Goal: Task Accomplishment & Management: Complete application form

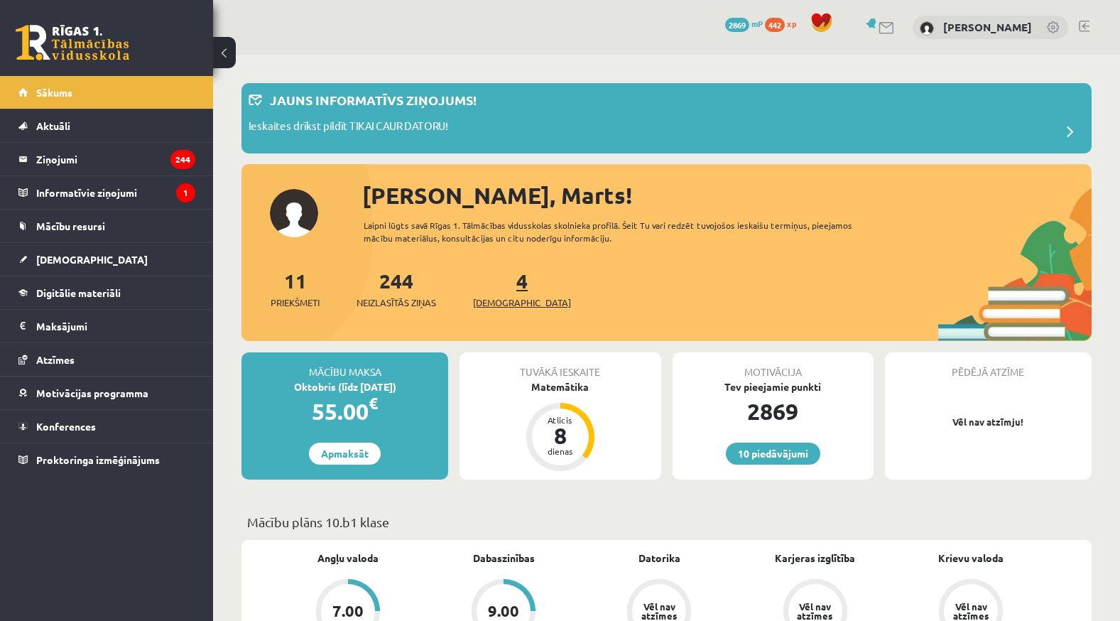
click at [504, 303] on span "[DEMOGRAPHIC_DATA]" at bounding box center [522, 302] width 98 height 14
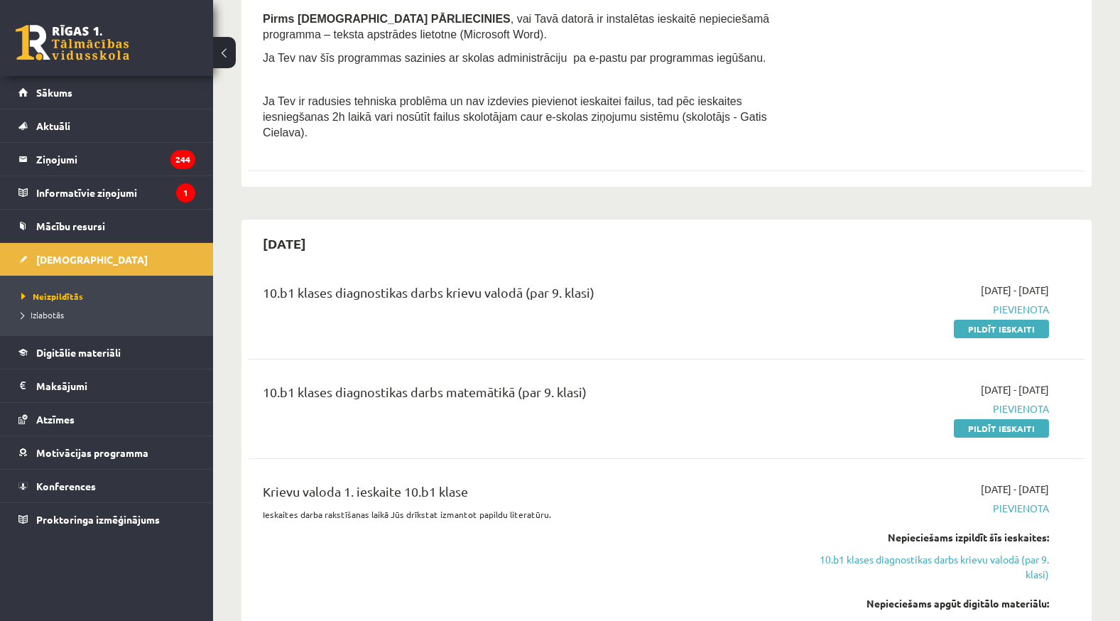
scroll to position [355, 0]
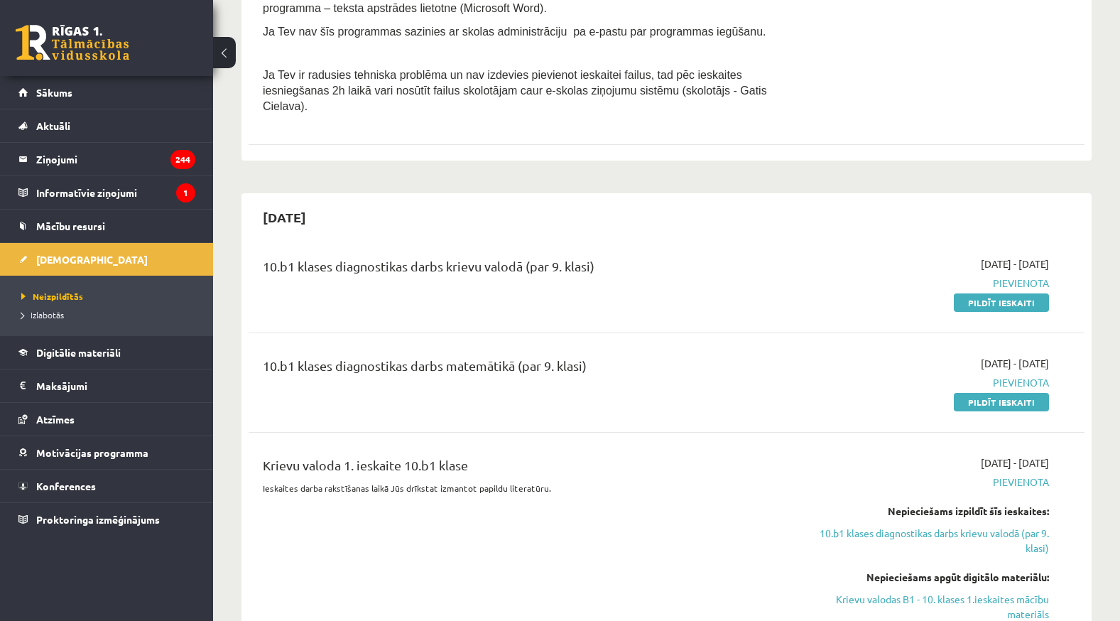
drag, startPoint x: 1008, startPoint y: 281, endPoint x: 637, endPoint y: 62, distance: 431.0
click at [1008, 293] on link "Pildīt ieskaiti" at bounding box center [1001, 302] width 95 height 18
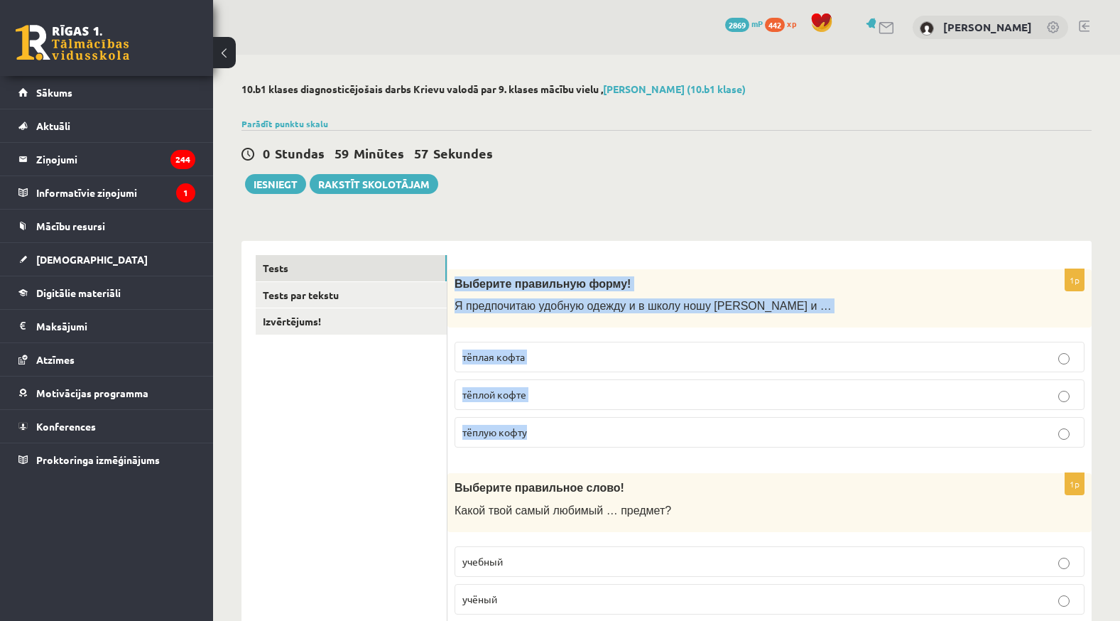
drag, startPoint x: 456, startPoint y: 278, endPoint x: 685, endPoint y: 422, distance: 270.5
click at [685, 422] on div "1p Выберите правильную форму! Я предпочитаю удобную одежду и в школу ношу джинс…" at bounding box center [769, 364] width 644 height 190
copy div "Выберите правильную форму! Я предпочитаю удобную одежду и в школу ношу джинсы и…"
click at [532, 420] on label "тёплую кофту" at bounding box center [770, 432] width 630 height 31
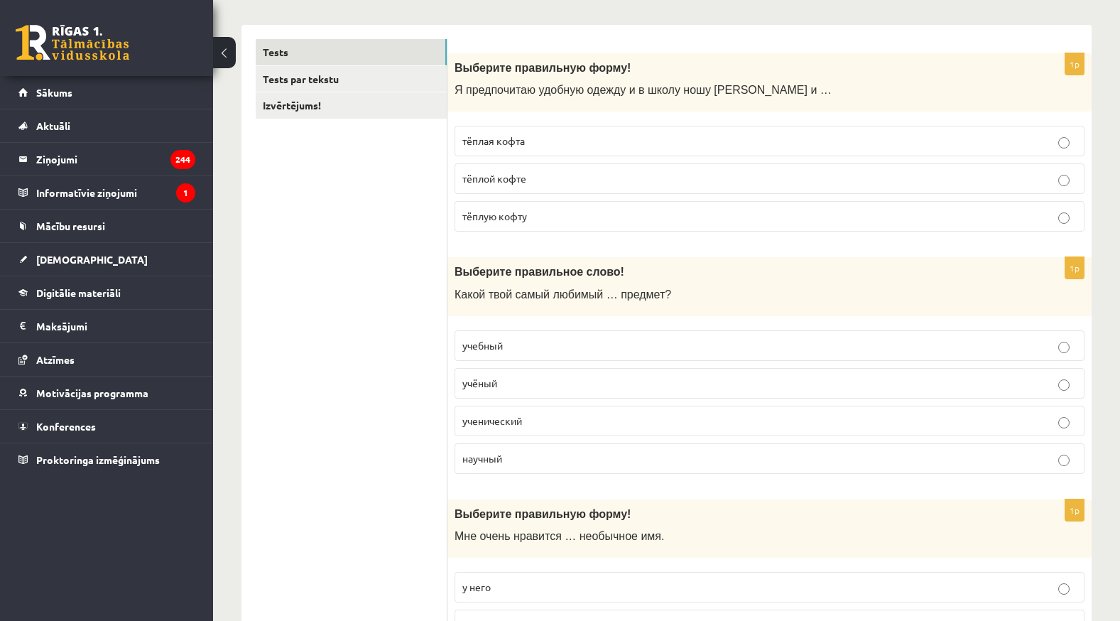
scroll to position [355, 0]
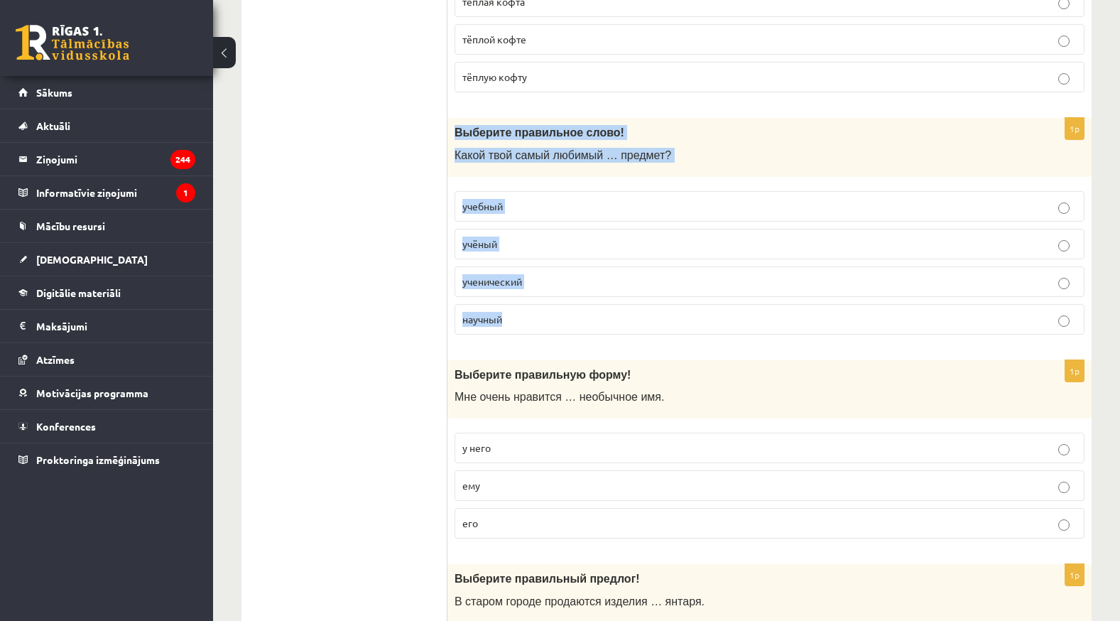
drag, startPoint x: 451, startPoint y: 134, endPoint x: 518, endPoint y: 312, distance: 191.3
click at [518, 312] on div "1p Выберите правильное слово! Какой твой самый любимый … предмет? учебный учёны…" at bounding box center [769, 232] width 644 height 228
copy div "Выберите правильное слово! Какой твой самый любимый … предмет? учебный учёный у…"
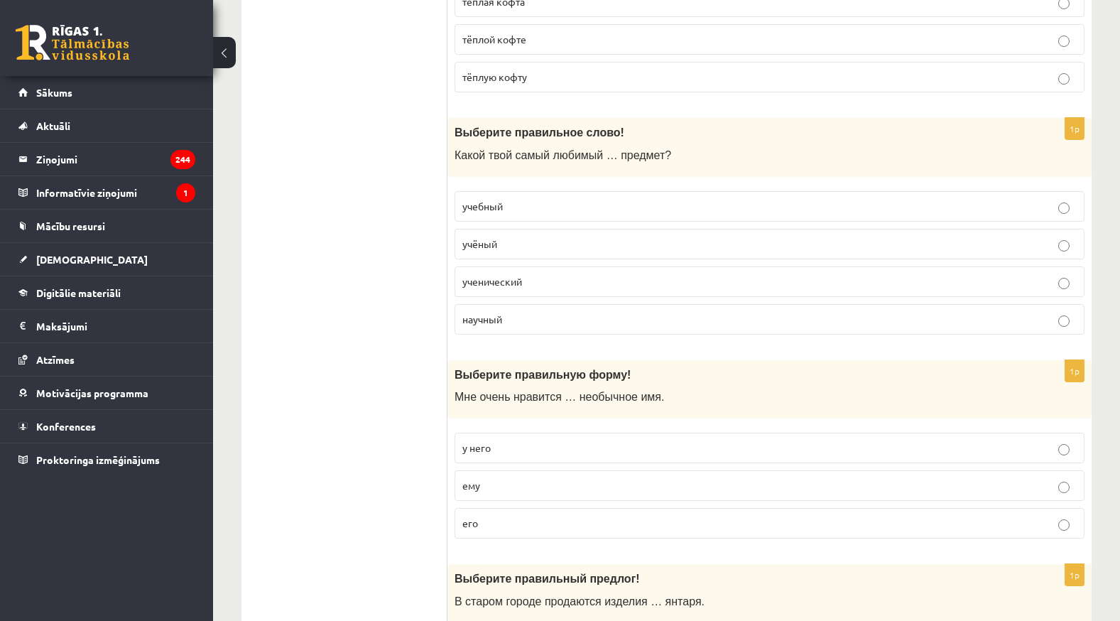
click at [552, 200] on p "учебный" at bounding box center [769, 206] width 614 height 15
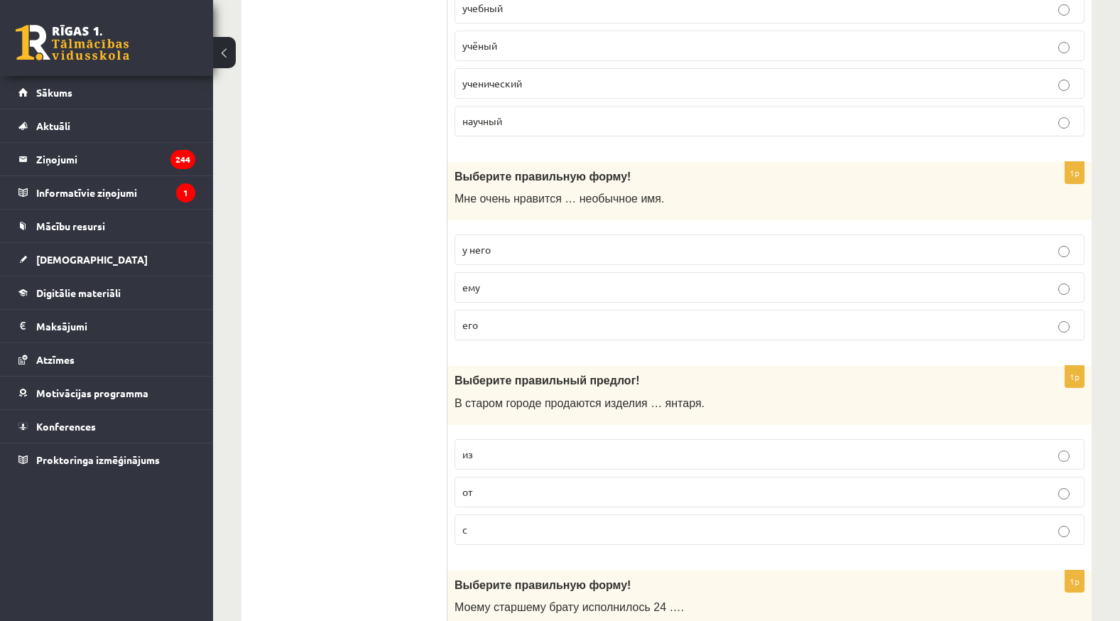
scroll to position [568, 0]
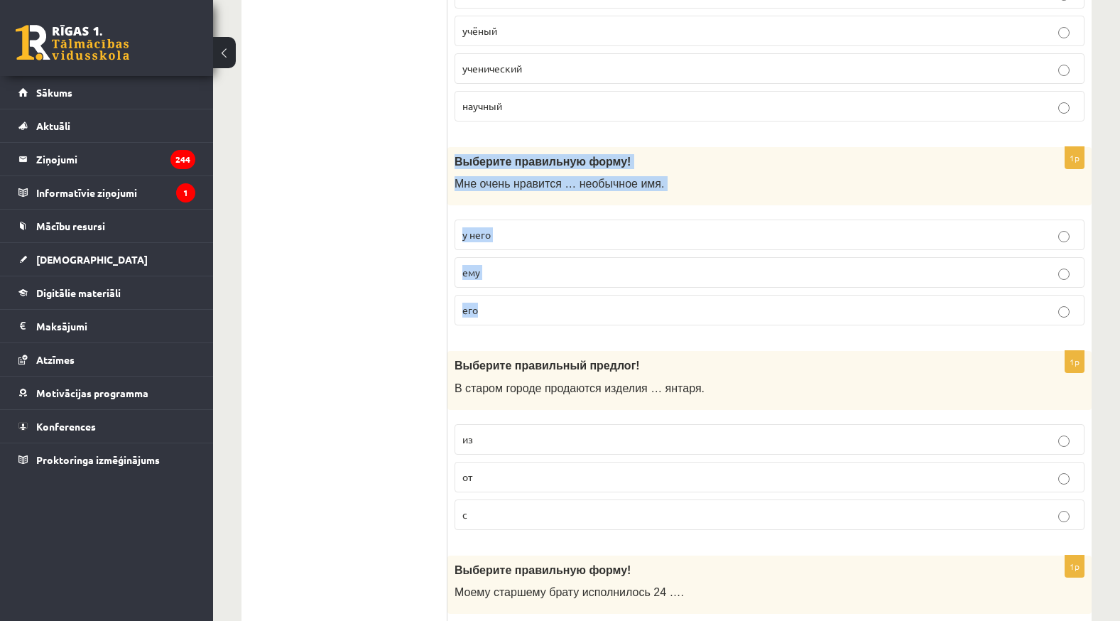
drag, startPoint x: 450, startPoint y: 156, endPoint x: 670, endPoint y: 298, distance: 261.0
click at [670, 298] on div "1p Выберите правильную форму! Мне очень нравится … необычное имя. у него ему его" at bounding box center [769, 242] width 644 height 190
copy div "Выберите правильную форму! Мне очень нравится … необычное имя. у него ему его"
click at [638, 307] on p "его" at bounding box center [769, 310] width 614 height 15
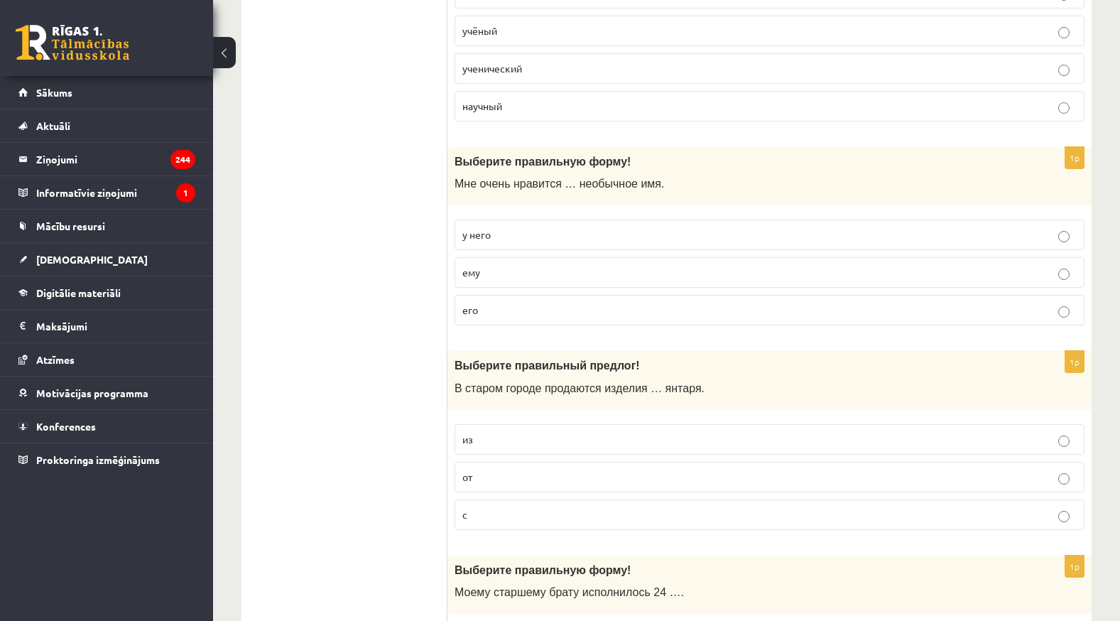
drag, startPoint x: 638, startPoint y: 307, endPoint x: 427, endPoint y: 268, distance: 214.4
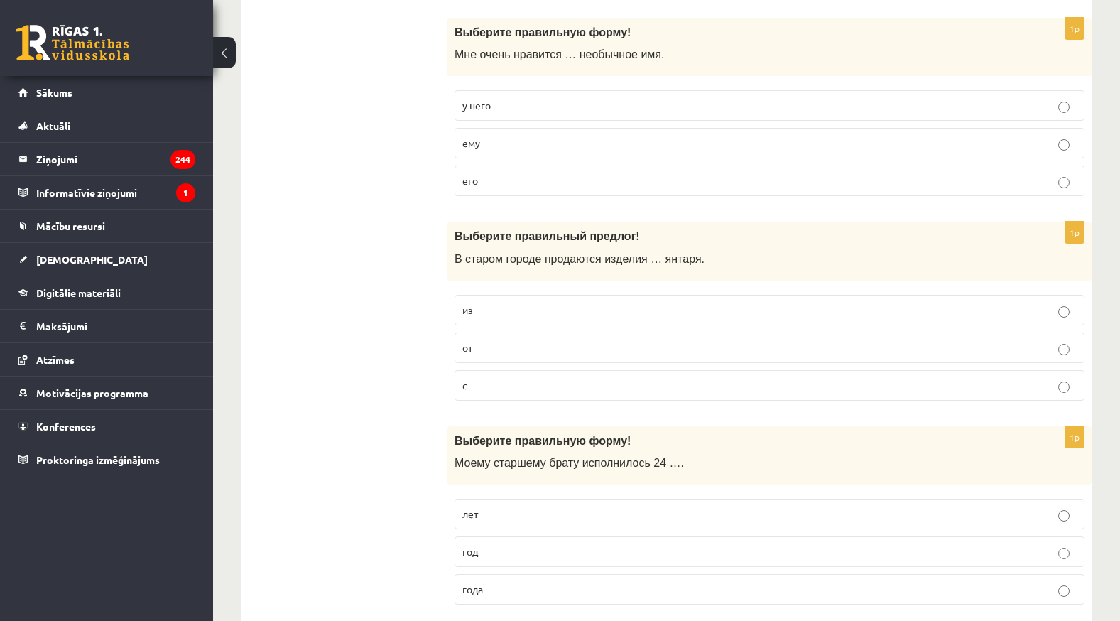
scroll to position [710, 0]
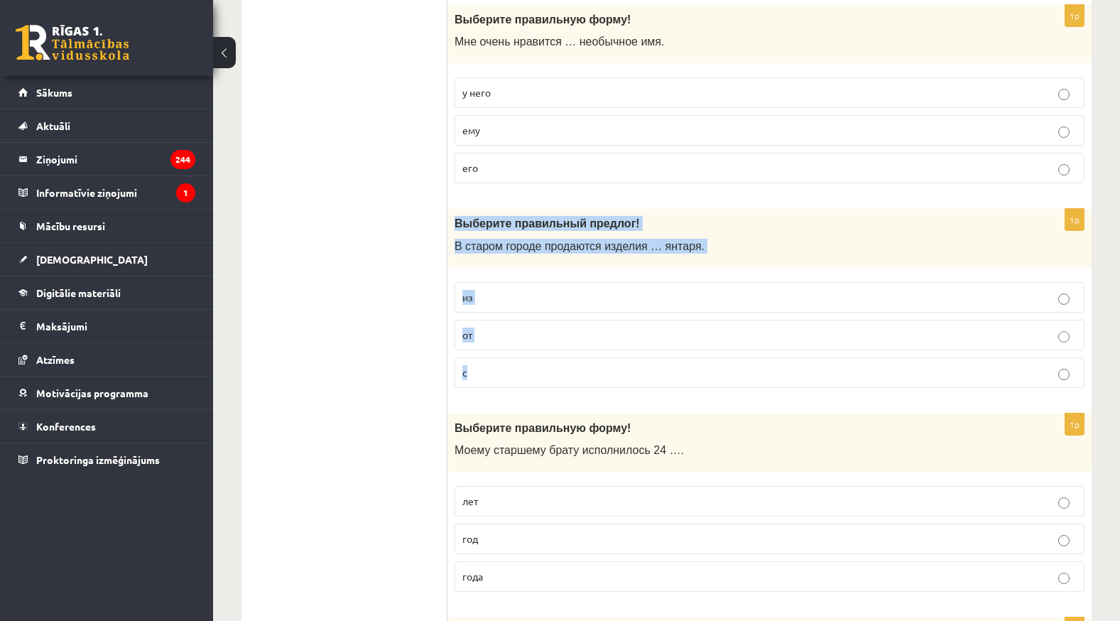
drag, startPoint x: 449, startPoint y: 222, endPoint x: 621, endPoint y: 365, distance: 223.9
click at [621, 365] on div "1p Выберите правильный предлог! В старом городе продаются изделия … янтаря. из …" at bounding box center [769, 304] width 644 height 190
copy div "Выберите правильный предлог! В старом городе продаются изделия … янтаря. из от с"
click at [494, 297] on p "из" at bounding box center [769, 297] width 614 height 15
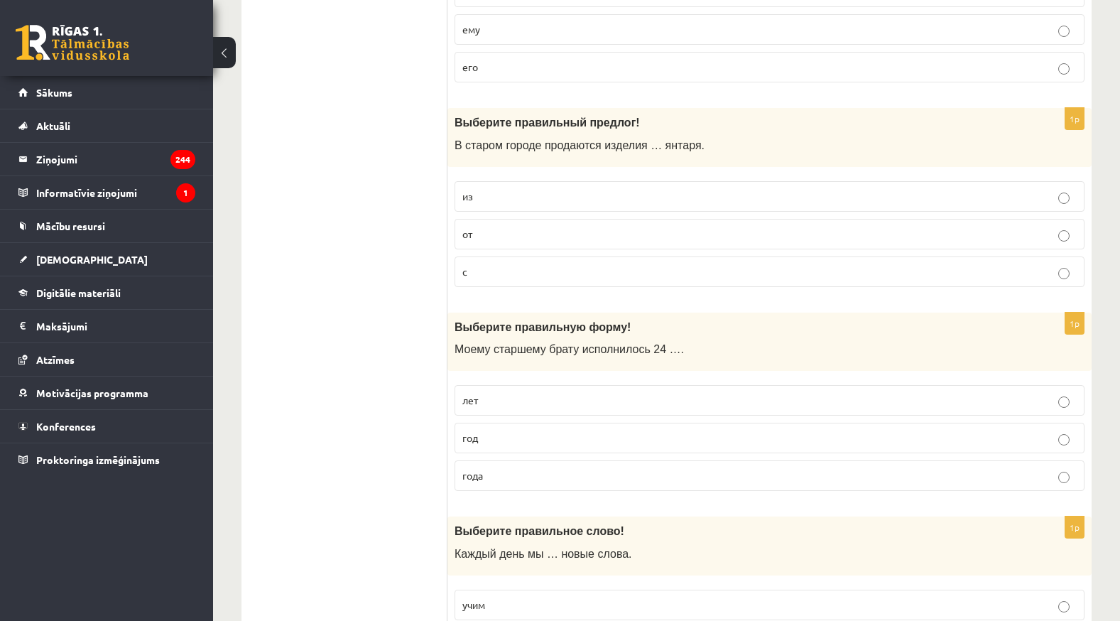
scroll to position [852, 0]
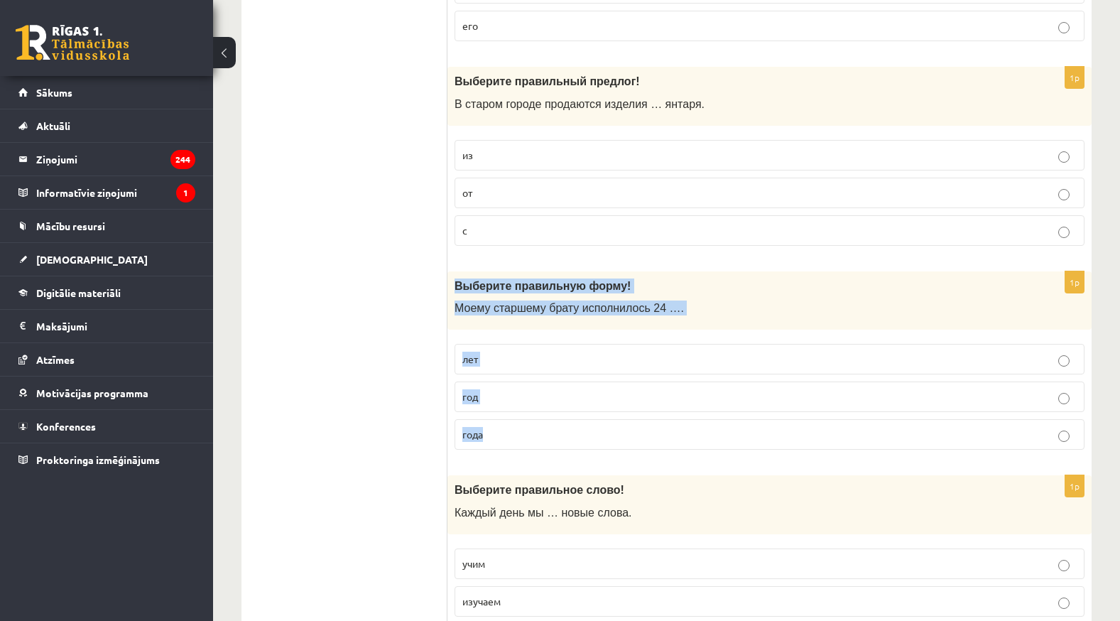
drag, startPoint x: 449, startPoint y: 281, endPoint x: 559, endPoint y: 427, distance: 182.5
click at [559, 427] on div "1p Выберите правильную форму! Моему старшему брату исполнилось 24 …. лет год го…" at bounding box center [769, 366] width 644 height 190
copy div "Выберите правильную форму! Моему старшему брату исполнилось 24 …. лет год года"
click at [477, 431] on span "года" at bounding box center [472, 434] width 21 height 13
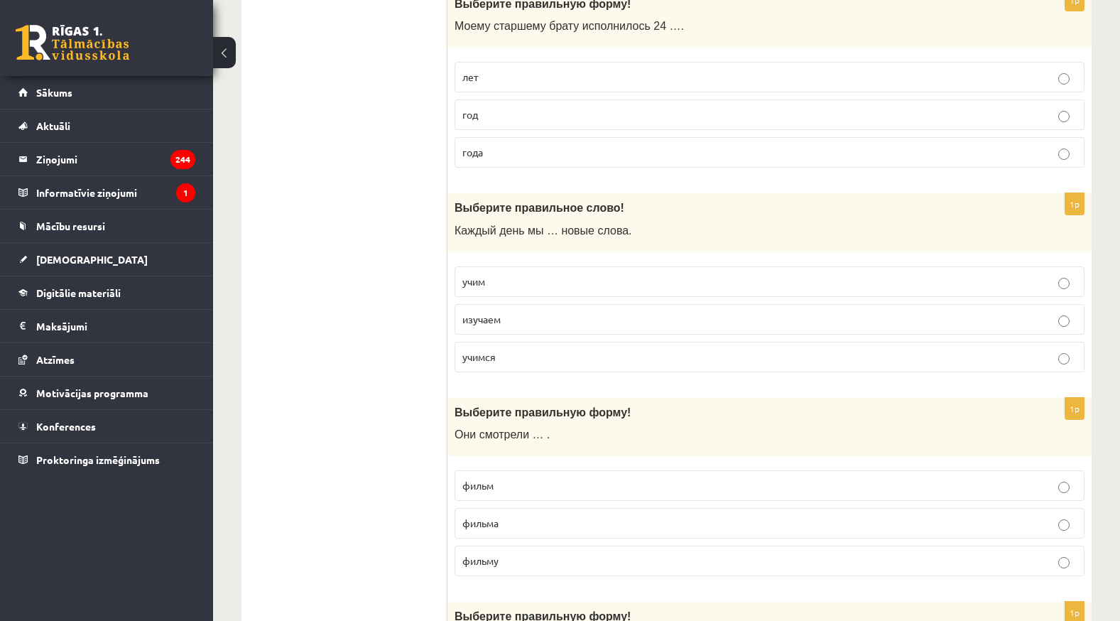
scroll to position [1136, 0]
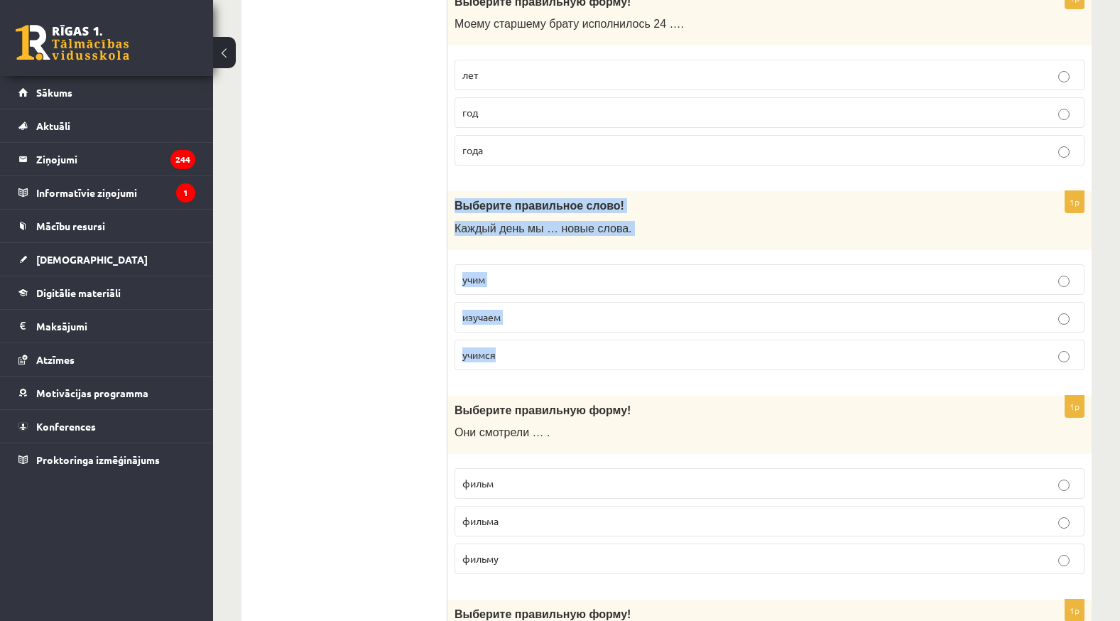
drag, startPoint x: 453, startPoint y: 205, endPoint x: 611, endPoint y: 337, distance: 205.7
click at [611, 337] on div "1p Выберите правильное слово! Каждый день мы … новые слова. учим изучаем учимся" at bounding box center [769, 286] width 644 height 190
copy div "Выберите правильное слово! Каждый день мы … новые слова. учим изучаем учимся"
click at [511, 281] on p "учим" at bounding box center [769, 279] width 614 height 15
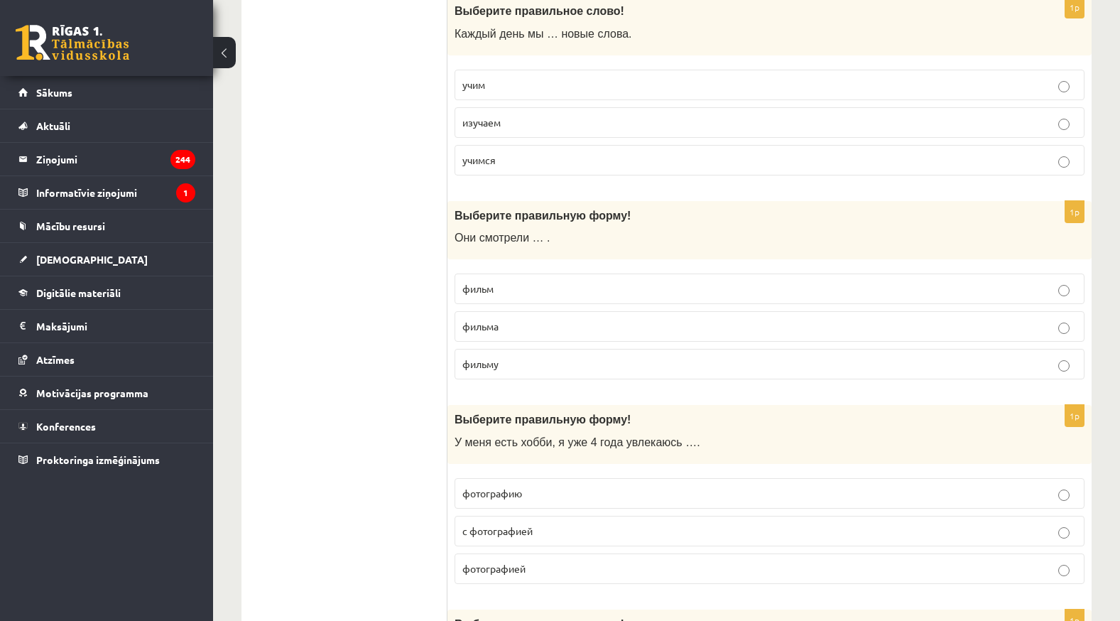
scroll to position [1349, 0]
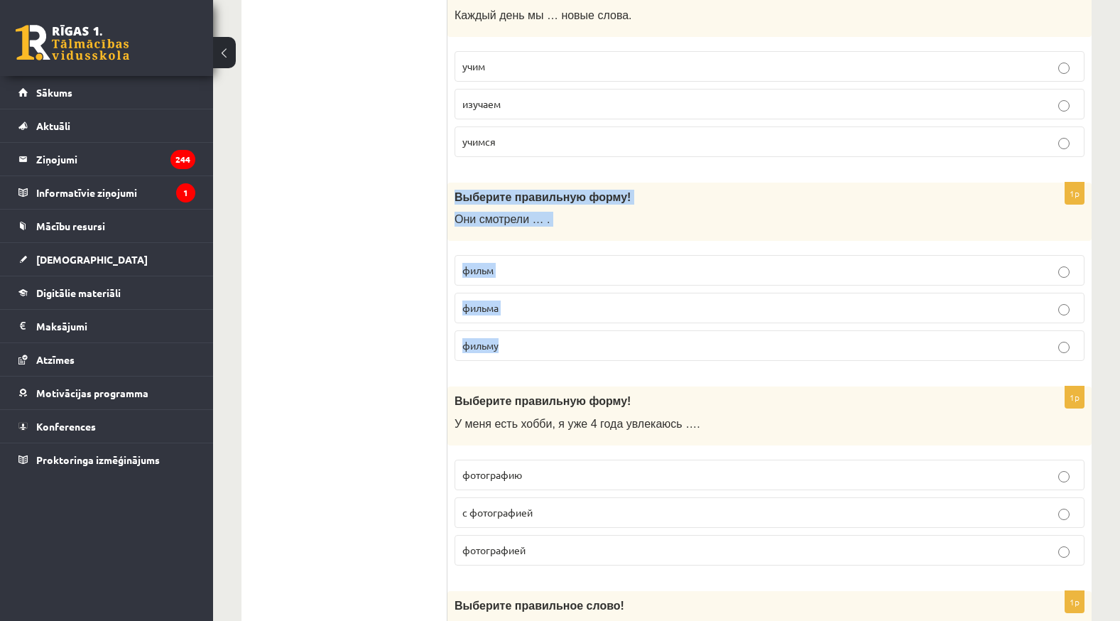
drag, startPoint x: 456, startPoint y: 194, endPoint x: 540, endPoint y: 337, distance: 165.5
click at [540, 337] on div "1p Выберите правильную форму! Они смотрели … . фильм фильма фильму" at bounding box center [769, 278] width 644 height 190
copy div "Выберите правильную форму! Они смотрели … . фильм фильма фильму"
click at [629, 266] on p "фильм" at bounding box center [769, 270] width 614 height 15
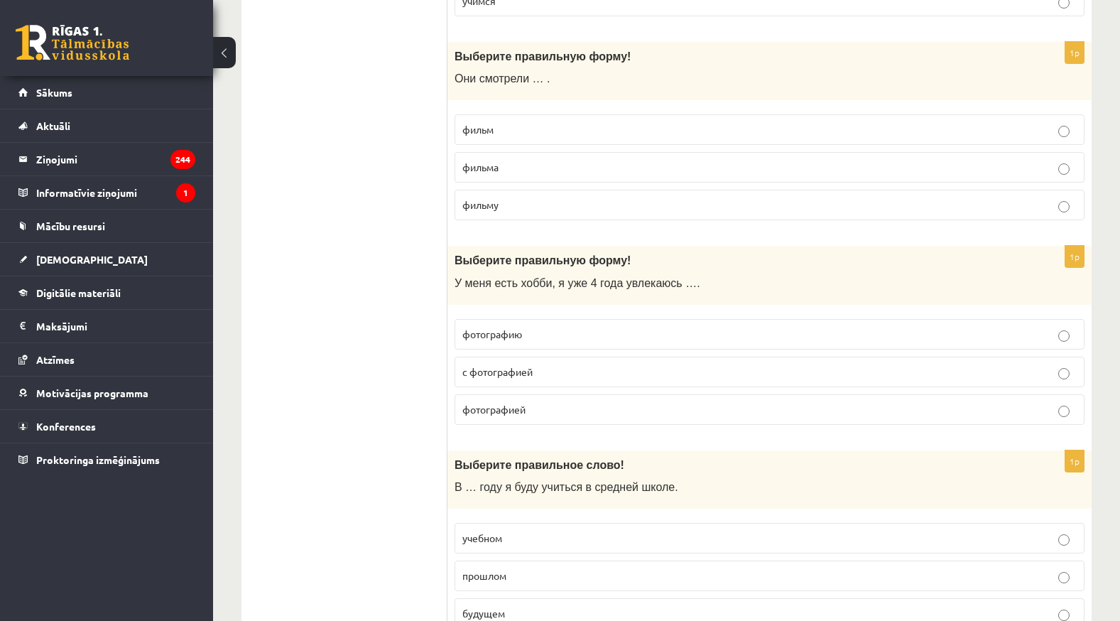
scroll to position [1491, 0]
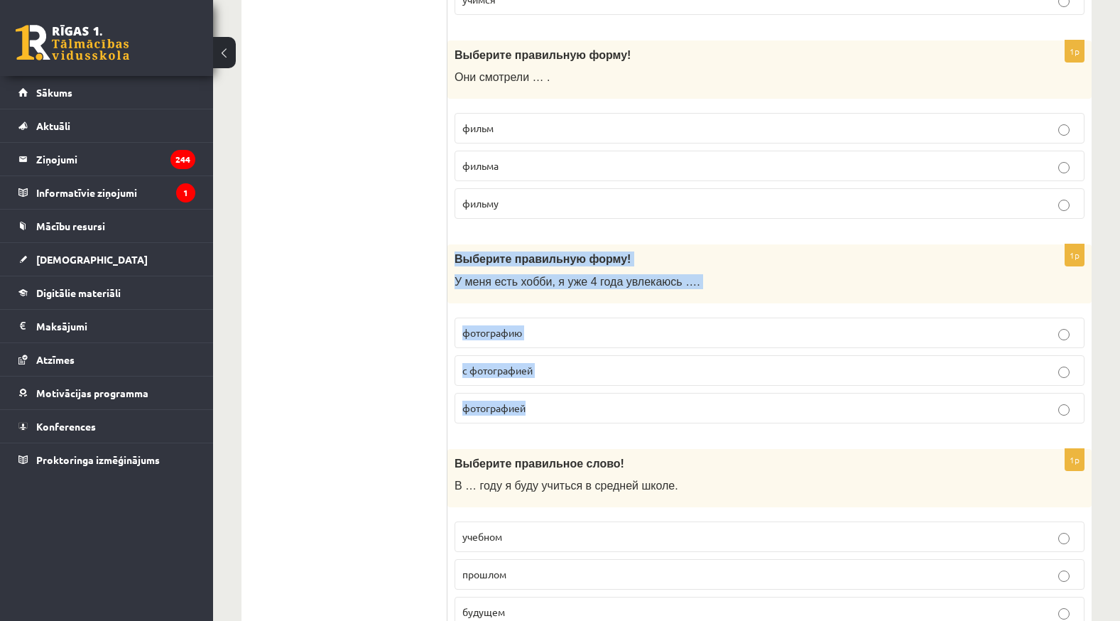
drag, startPoint x: 454, startPoint y: 258, endPoint x: 587, endPoint y: 424, distance: 213.2
click at [587, 424] on div "1p Выберите правильную форму! У меня есть хобби, я уже 4 года увлекаюсь …. фото…" at bounding box center [769, 339] width 644 height 190
copy div "Выберите правильную форму! У меня есть хобби, я уже 4 года увлекаюсь …. фотогра…"
click at [612, 407] on p "фотографией" at bounding box center [769, 408] width 614 height 15
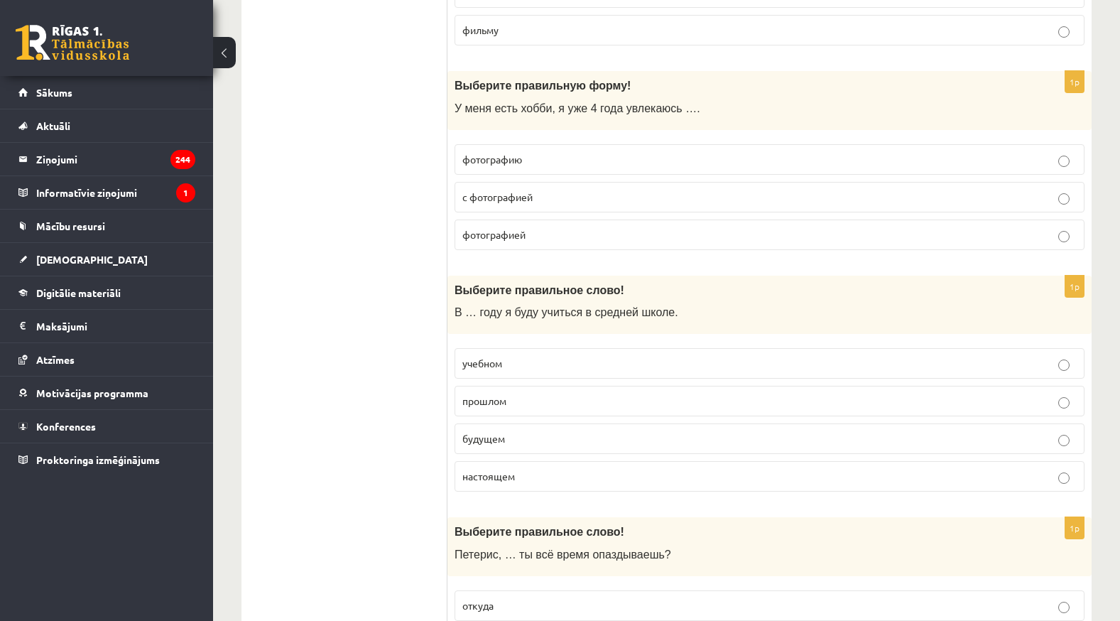
scroll to position [1704, 0]
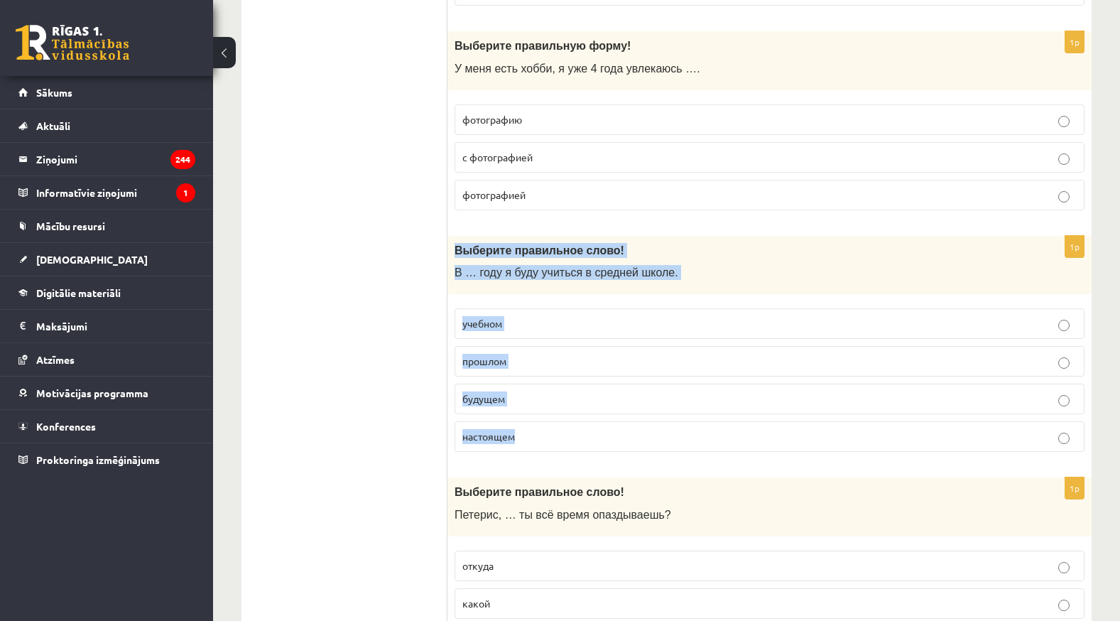
drag, startPoint x: 455, startPoint y: 246, endPoint x: 582, endPoint y: 430, distance: 223.8
click at [582, 430] on div "1p Выберите правильное слово! В … году я буду учиться в средней школе. учебном …" at bounding box center [769, 350] width 644 height 228
copy div "Выберите правильное слово! В … году я буду учиться в средней школе. учебном про…"
click at [520, 398] on p "будущем" at bounding box center [769, 398] width 614 height 15
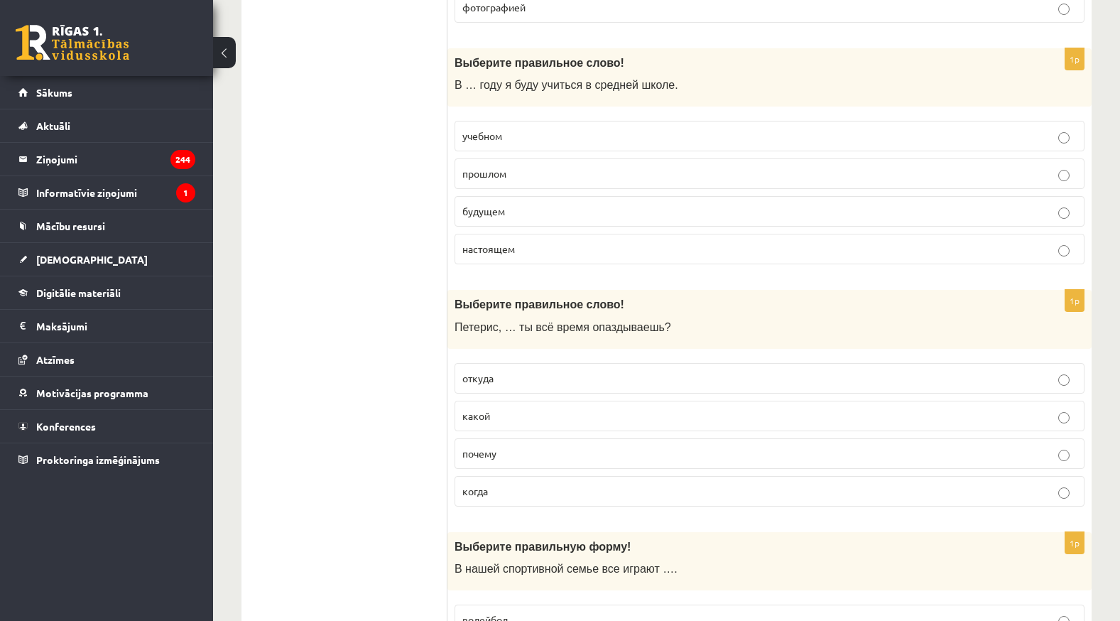
scroll to position [1917, 0]
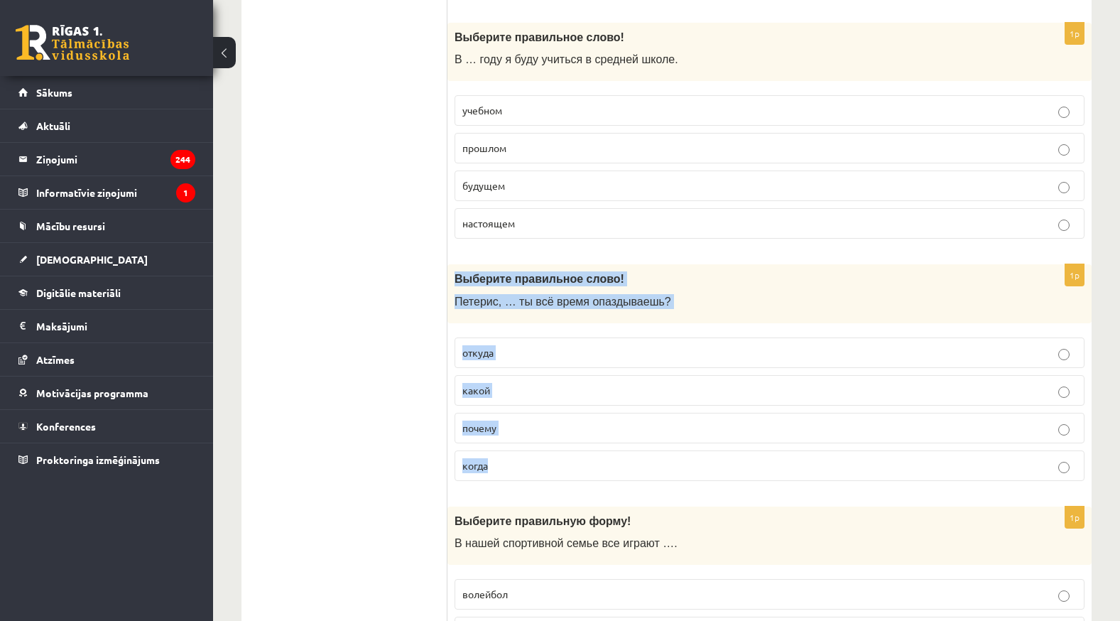
drag, startPoint x: 455, startPoint y: 281, endPoint x: 577, endPoint y: 447, distance: 207.2
click at [577, 447] on div "1p Выберите правильное слово! Петерис, … ты всё время опаздываешь? откуда какой…" at bounding box center [769, 378] width 644 height 228
copy div "Выберите правильное слово! Петерис, … ты всё время опаздываешь? откуда какой по…"
click at [509, 429] on p "почему" at bounding box center [769, 427] width 614 height 15
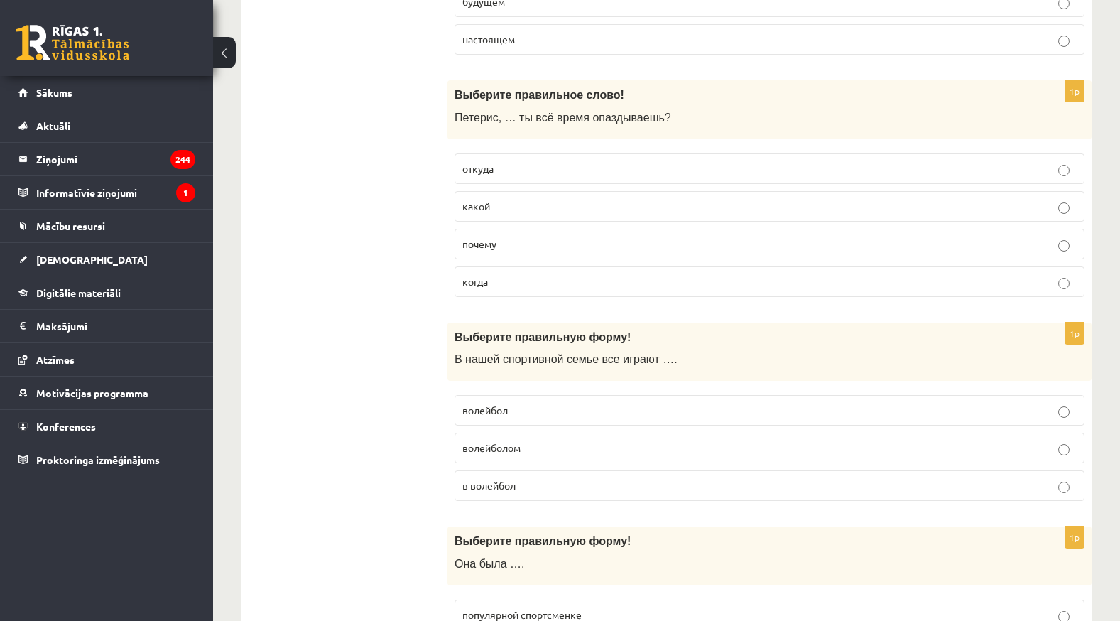
scroll to position [2131, 0]
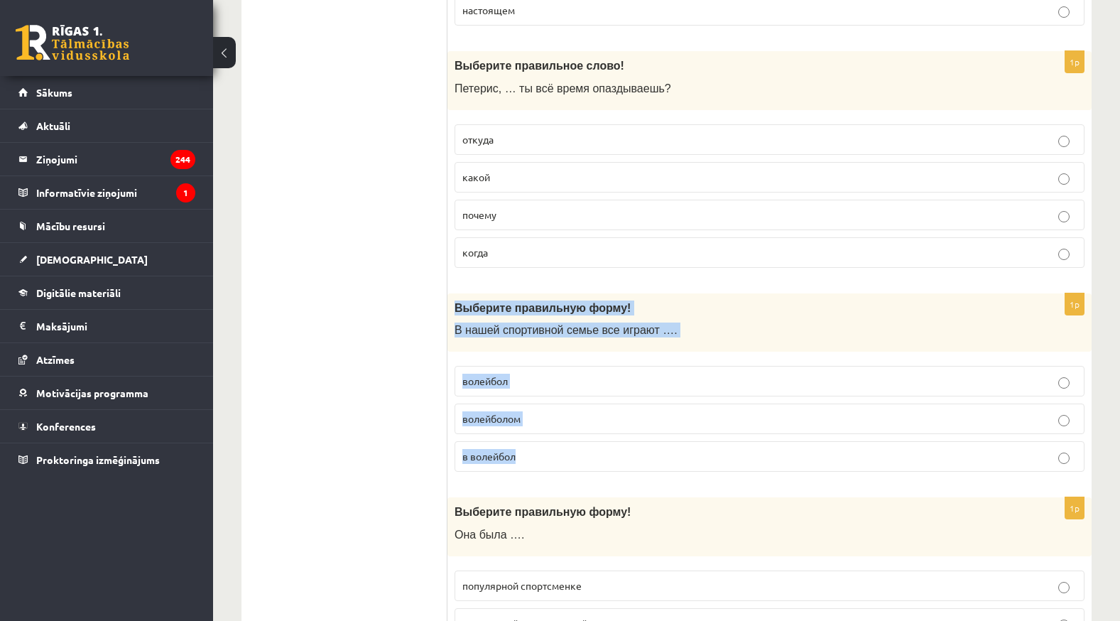
drag, startPoint x: 453, startPoint y: 301, endPoint x: 609, endPoint y: 440, distance: 209.2
click at [609, 440] on div "1p Выберите правильную форму! В нашей спортивной семье все играют …. волейбол в…" at bounding box center [769, 388] width 644 height 190
click at [529, 462] on p "в волейбол" at bounding box center [769, 456] width 614 height 15
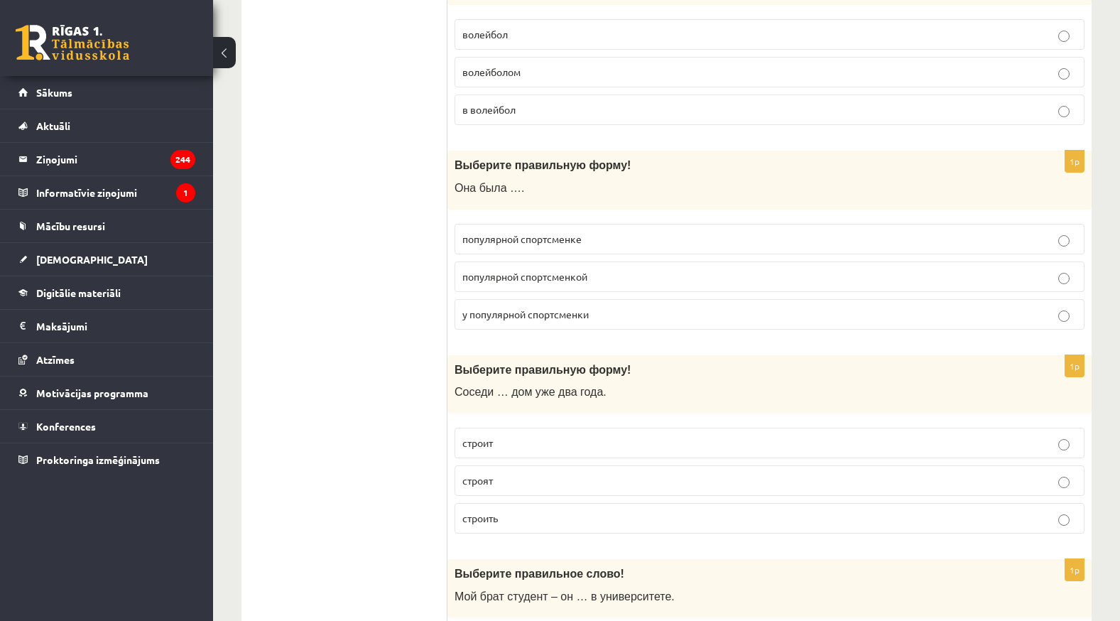
scroll to position [2486, 0]
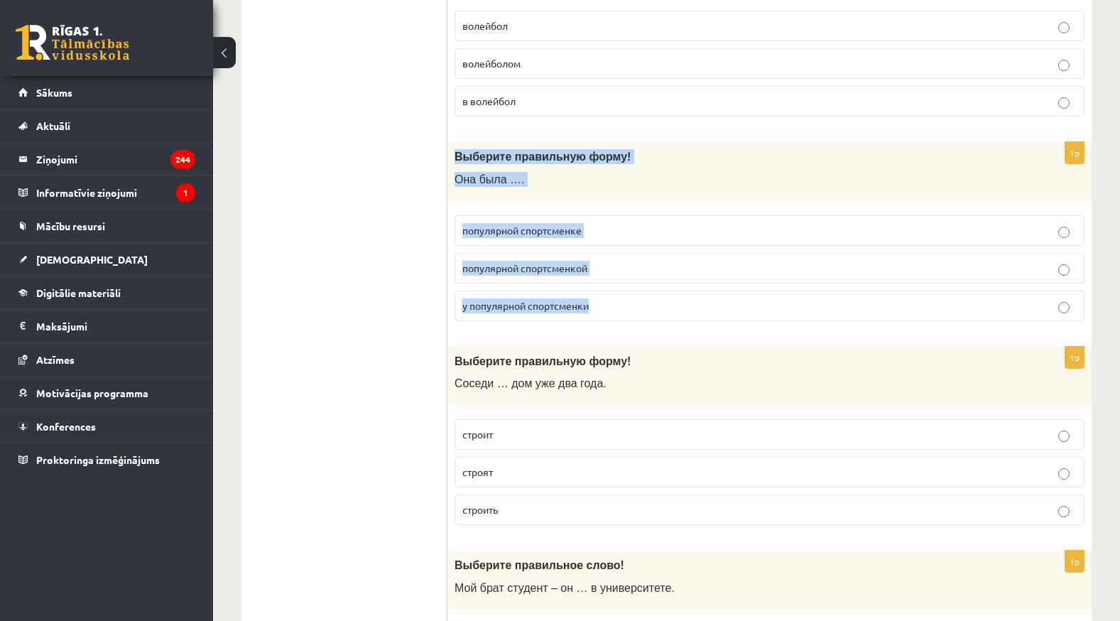
drag, startPoint x: 450, startPoint y: 145, endPoint x: 673, endPoint y: 296, distance: 269.5
click at [673, 296] on div "1p Выберите правильную форму! Она была …. популярной спортсменке популярной спо…" at bounding box center [769, 237] width 644 height 190
click at [612, 274] on p "популярной спортсменкой" at bounding box center [769, 268] width 614 height 15
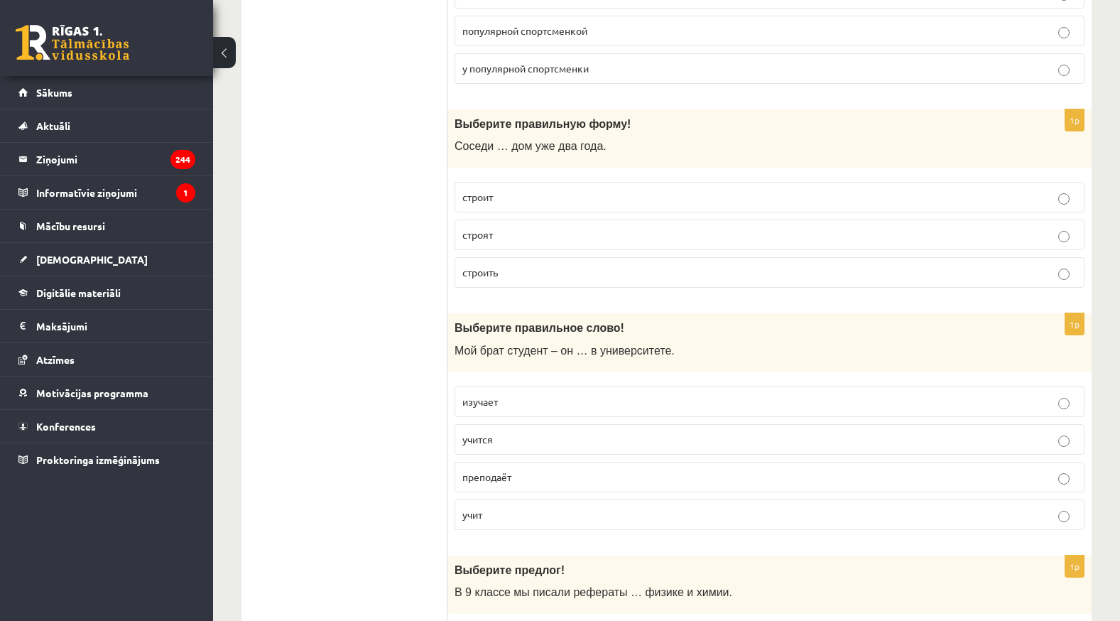
scroll to position [2770, 0]
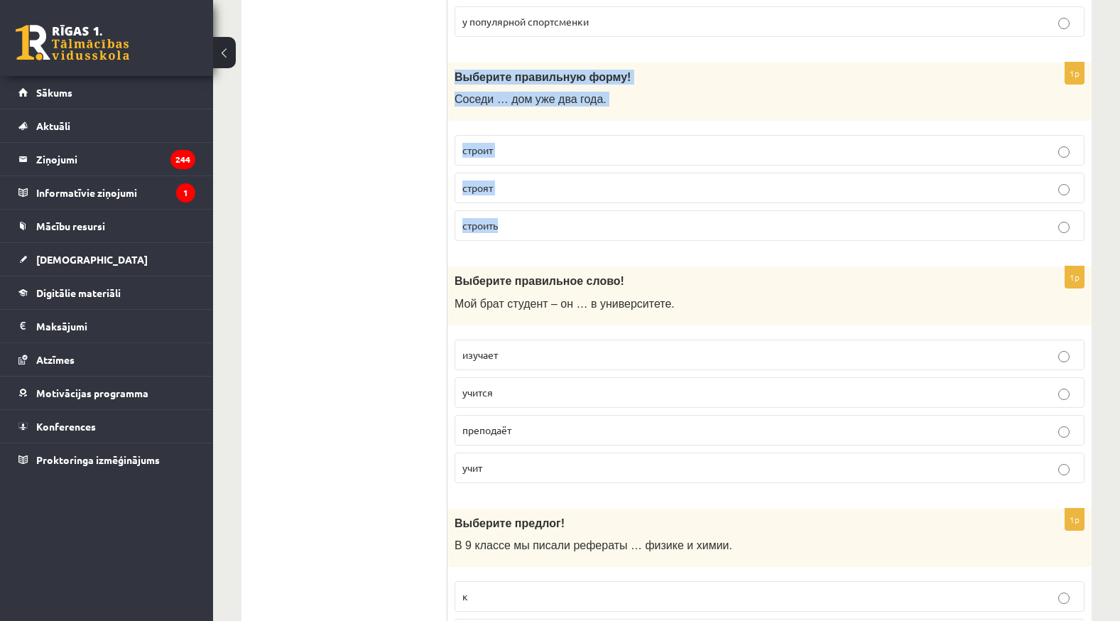
drag, startPoint x: 450, startPoint y: 70, endPoint x: 740, endPoint y: 228, distance: 330.5
click at [740, 228] on div "1p Выберите правильную форму! Соседи … дом уже два года. строит строят строить" at bounding box center [769, 157] width 644 height 190
click at [539, 182] on p "строят" at bounding box center [769, 187] width 614 height 15
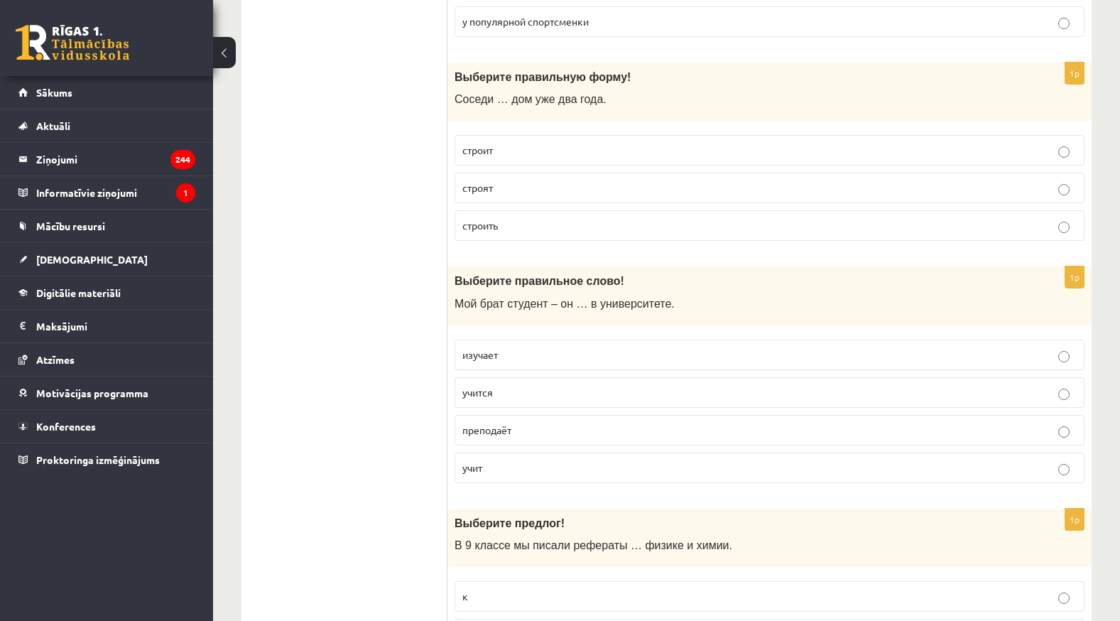
drag, startPoint x: 539, startPoint y: 182, endPoint x: 511, endPoint y: 184, distance: 27.8
click at [511, 184] on p "строят" at bounding box center [769, 187] width 614 height 15
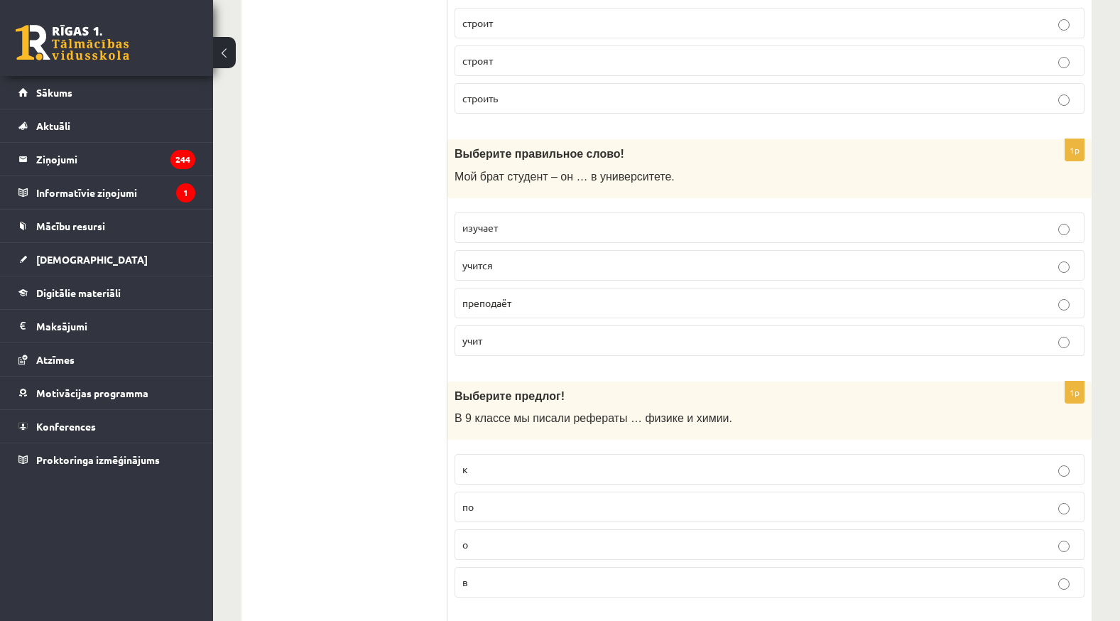
scroll to position [2912, 0]
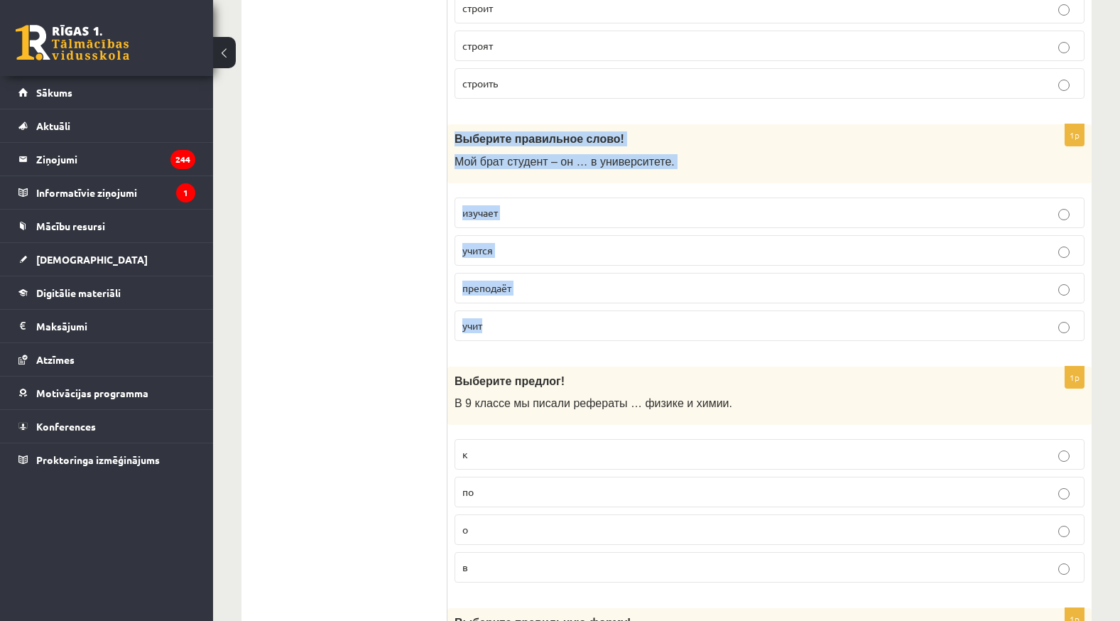
drag, startPoint x: 451, startPoint y: 138, endPoint x: 554, endPoint y: 313, distance: 202.8
click at [554, 313] on div "1p Выберите правильное слово! Мой брат студент – он … в университете. изучает у…" at bounding box center [769, 238] width 644 height 228
click at [516, 244] on p "учится" at bounding box center [769, 250] width 614 height 15
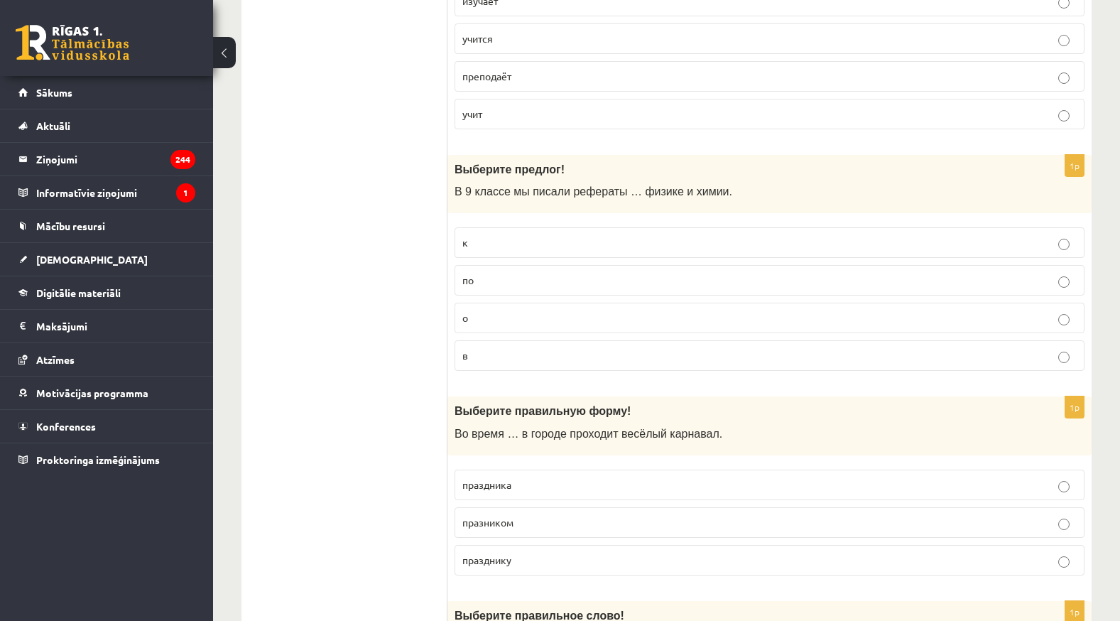
scroll to position [3125, 0]
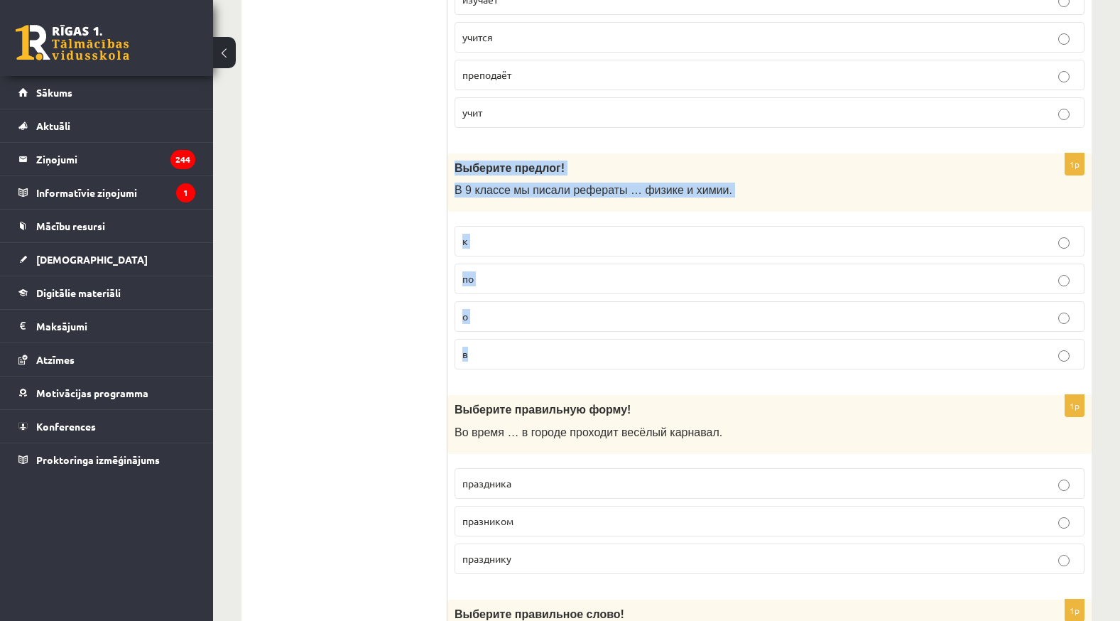
drag, startPoint x: 450, startPoint y: 164, endPoint x: 472, endPoint y: 361, distance: 197.9
click at [472, 361] on div "1p Выберите предлог! В 9 классе мы писали рефераты … физике и химии. к по о в" at bounding box center [769, 267] width 644 height 228
click at [523, 273] on p "по" at bounding box center [769, 278] width 614 height 15
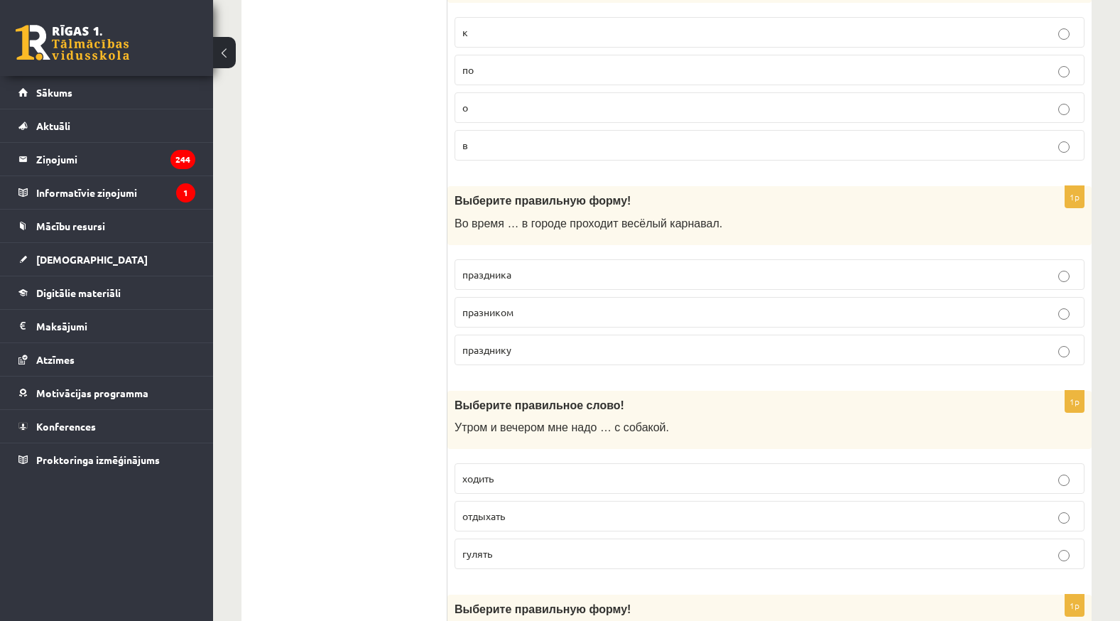
scroll to position [3338, 0]
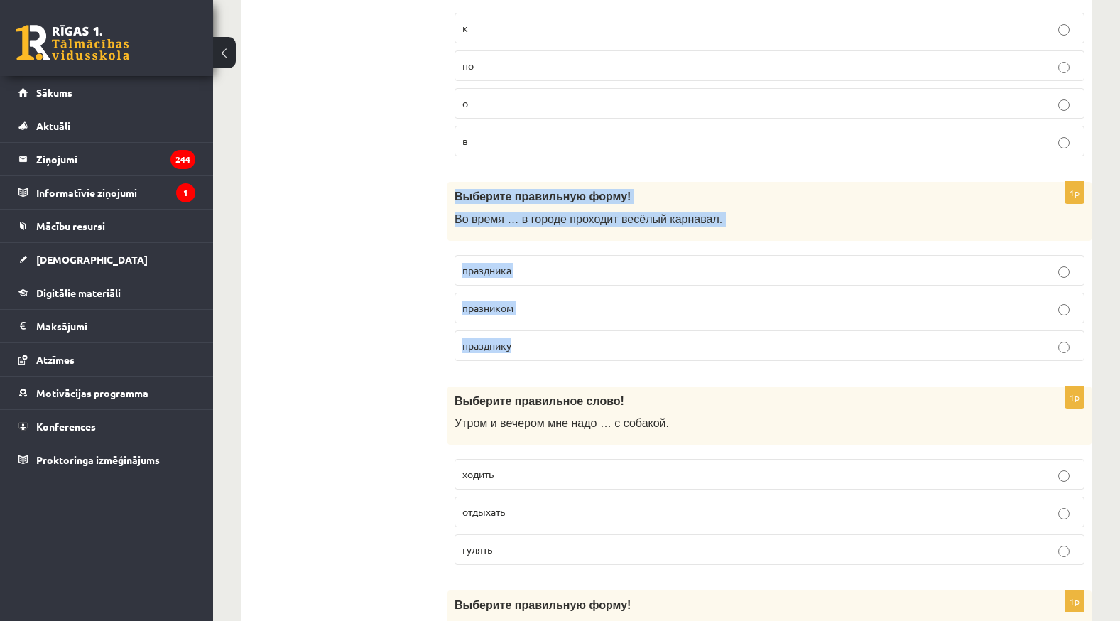
drag, startPoint x: 453, startPoint y: 197, endPoint x: 533, endPoint y: 351, distance: 173.7
click at [533, 351] on div "1p Выберите правильную форму! Во время … в городе проходит весёлый карнавал. пр…" at bounding box center [769, 277] width 644 height 190
click at [588, 273] on p "праздника" at bounding box center [769, 270] width 614 height 15
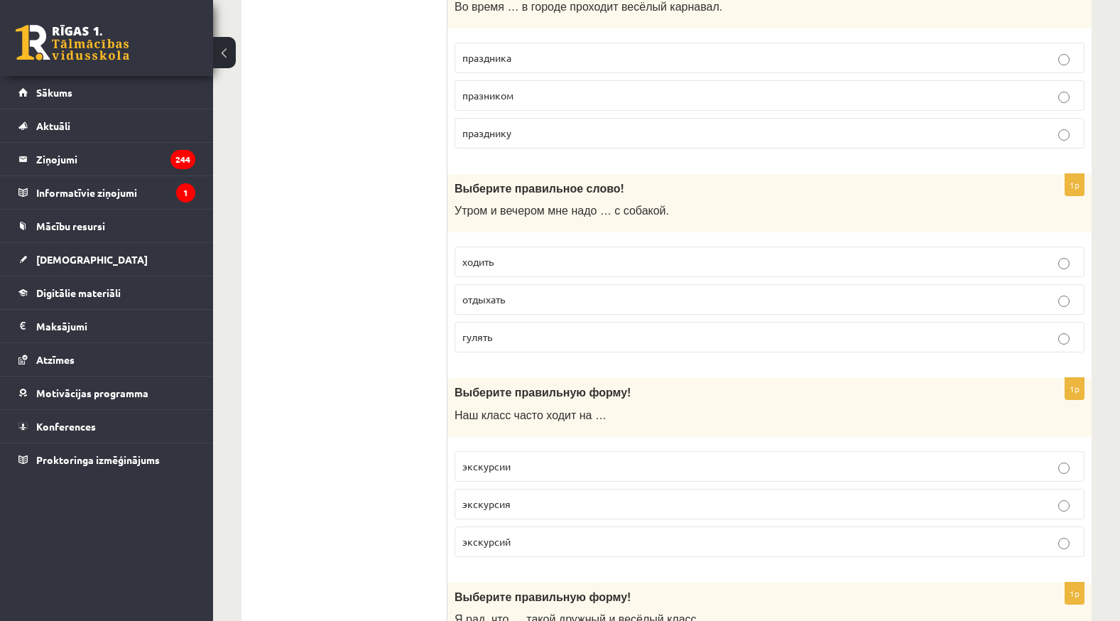
scroll to position [3551, 0]
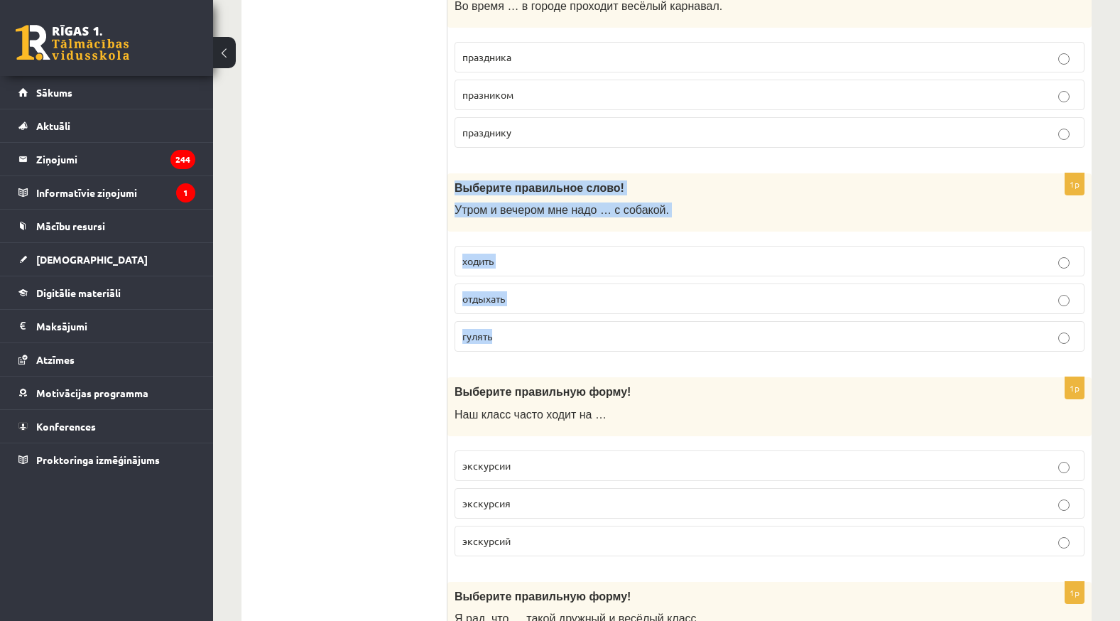
drag, startPoint x: 452, startPoint y: 185, endPoint x: 557, endPoint y: 314, distance: 166.6
click at [557, 314] on div "1p Выберите правильное слово! Утром и вечером мне надо … с собакой. ходить отды…" at bounding box center [769, 268] width 644 height 190
click at [480, 336] on span "гулять" at bounding box center [477, 336] width 30 height 13
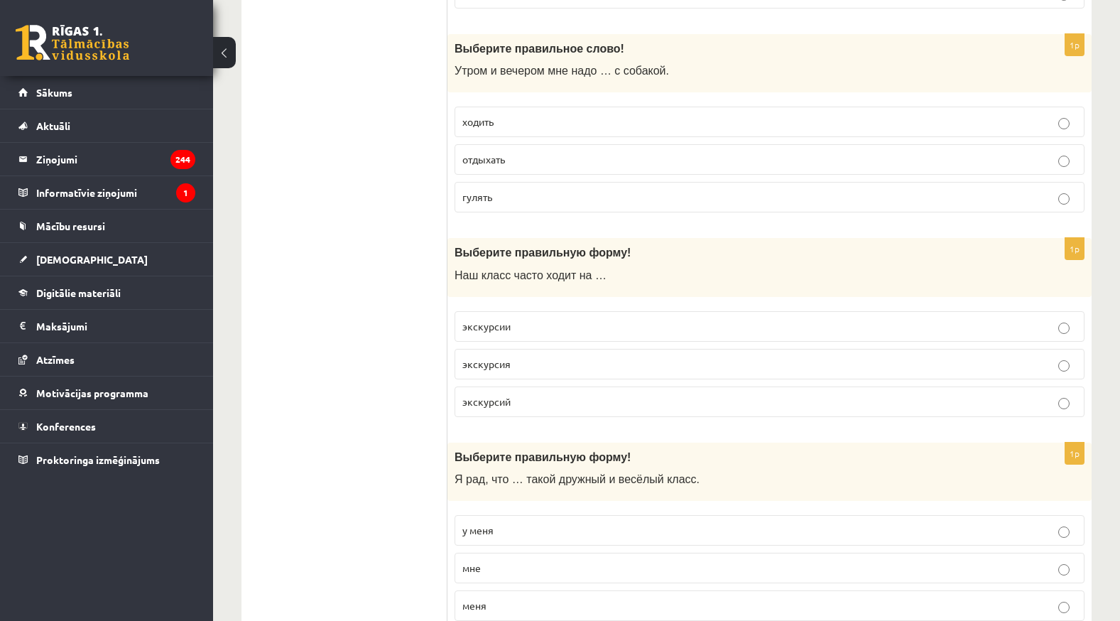
scroll to position [3693, 0]
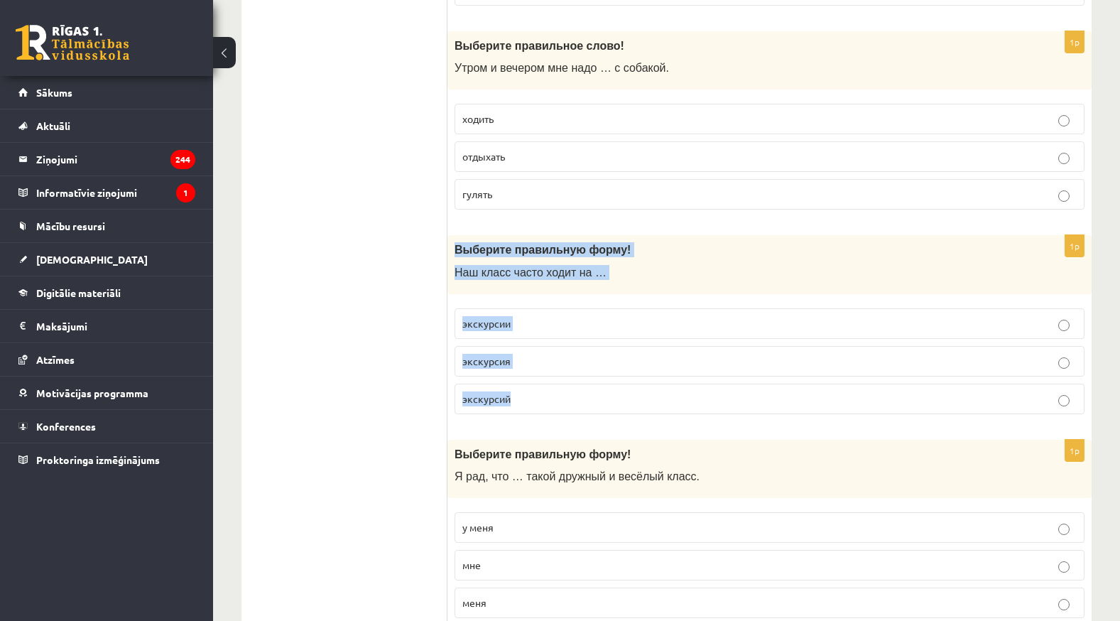
drag, startPoint x: 452, startPoint y: 241, endPoint x: 561, endPoint y: 382, distance: 178.7
click at [561, 382] on div "1p Выберите правильную форму! Наш класс часто ходит на … экскурсии экскурсия эк…" at bounding box center [769, 330] width 644 height 190
click at [503, 329] on p "экскурсии" at bounding box center [769, 323] width 614 height 15
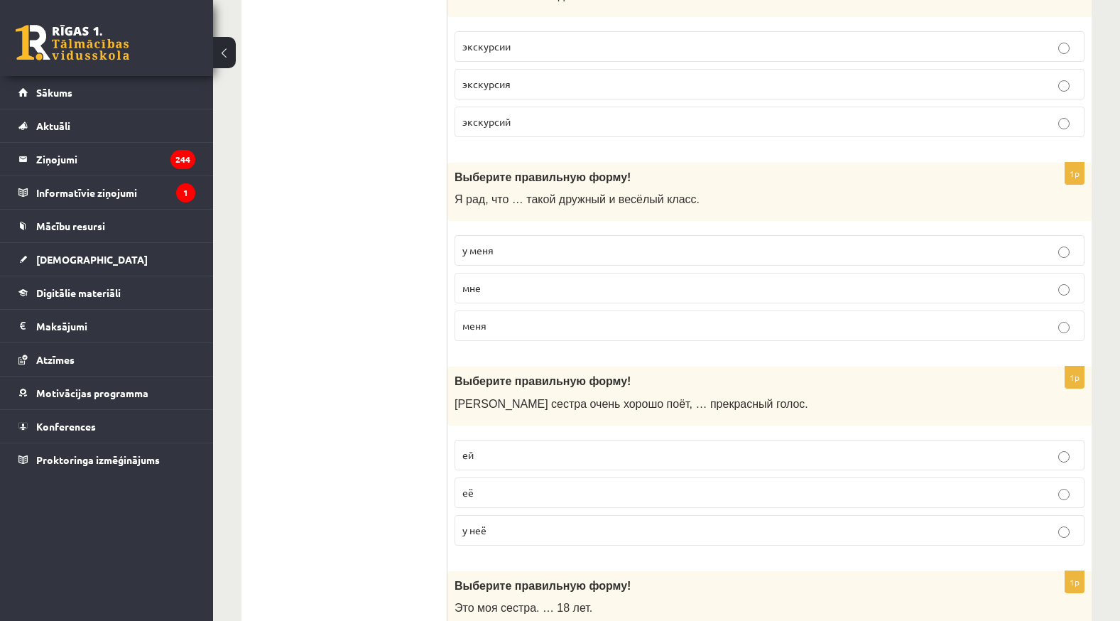
scroll to position [4151, 0]
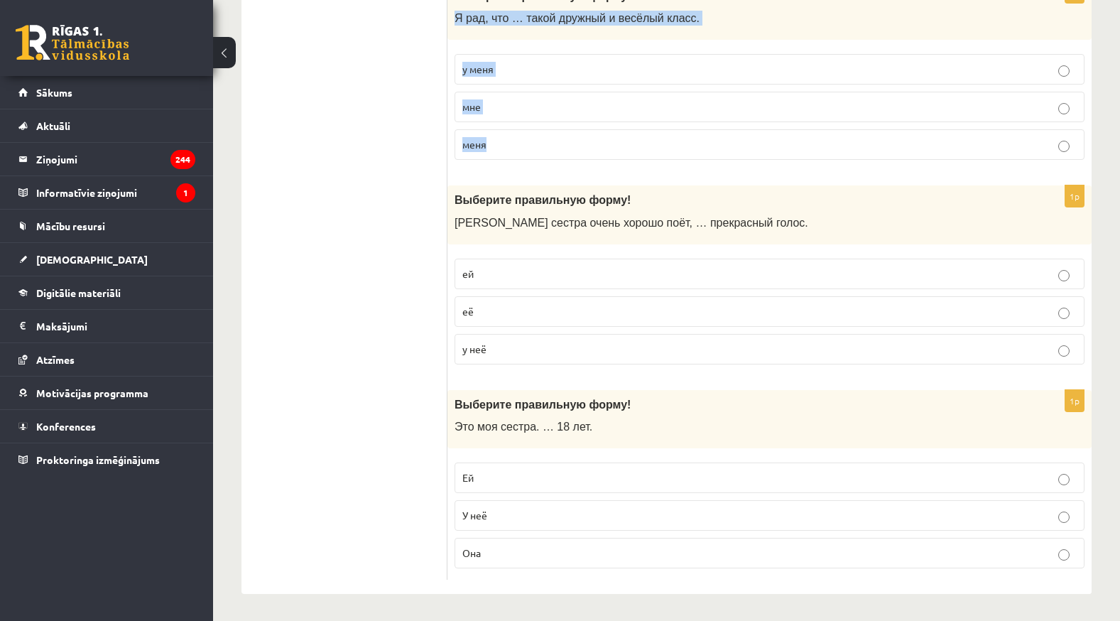
drag, startPoint x: 452, startPoint y: 10, endPoint x: 533, endPoint y: 135, distance: 148.5
click at [533, 135] on div "1p Выберите правильную форму! Я рад, что … такой дружный и весёлый класс. у мен…" at bounding box center [769, 77] width 644 height 190
click at [555, 70] on p "у меня" at bounding box center [769, 69] width 614 height 15
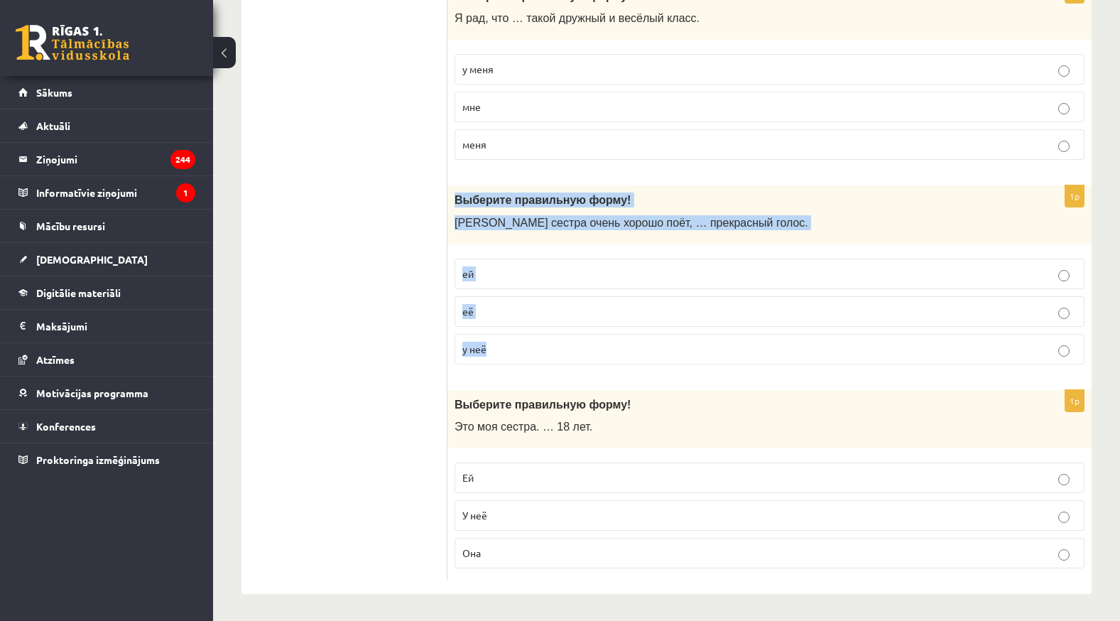
drag, startPoint x: 452, startPoint y: 200, endPoint x: 619, endPoint y: 362, distance: 233.0
click at [619, 362] on div "1p Выберите правильную форму! Моя сестра очень хорошо поёт, … прекрасный голос.…" at bounding box center [769, 280] width 644 height 190
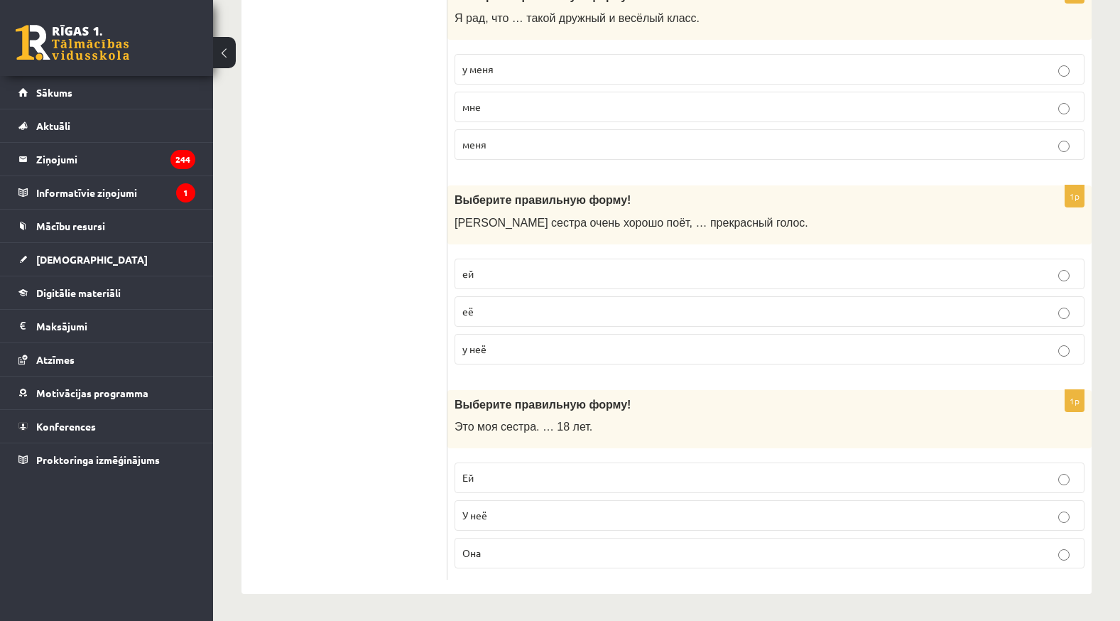
drag, startPoint x: 360, startPoint y: 282, endPoint x: 366, endPoint y: 277, distance: 7.5
drag, startPoint x: 450, startPoint y: 221, endPoint x: 605, endPoint y: 330, distance: 189.6
click at [605, 330] on div "1p Выберите правильную форму! Моя сестра очень хорошо поёт, … прекрасный голос.…" at bounding box center [769, 280] width 644 height 190
click at [496, 356] on label "у неё" at bounding box center [770, 349] width 630 height 31
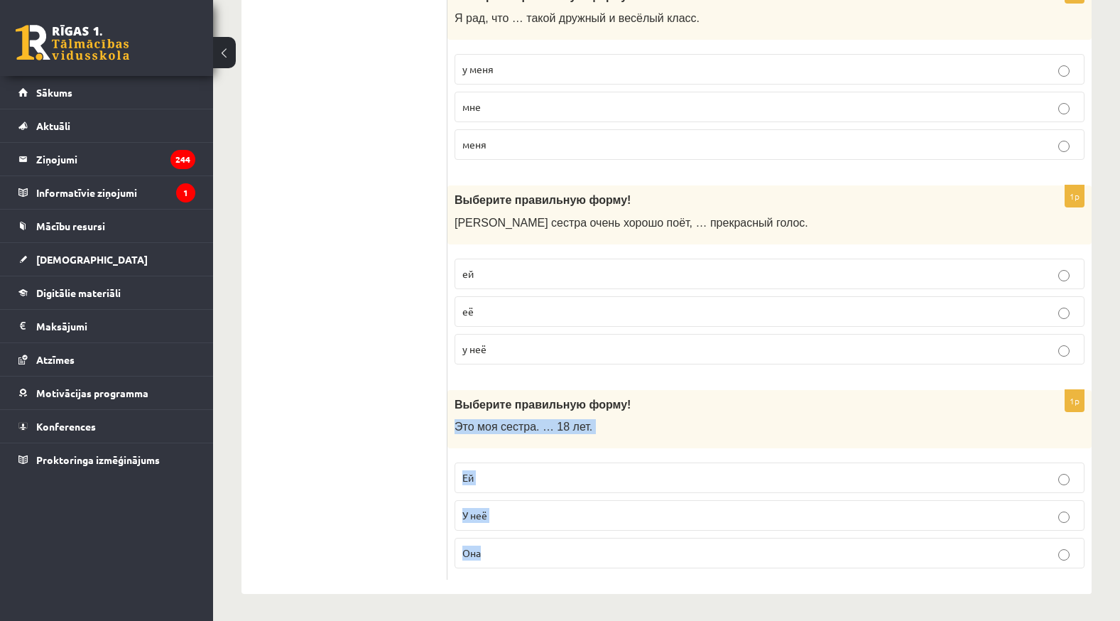
drag, startPoint x: 450, startPoint y: 423, endPoint x: 584, endPoint y: 555, distance: 188.3
click at [584, 555] on div "1p Выберите правильную форму! Это моя сестра. … 18 лет. Ей У неё Она" at bounding box center [769, 485] width 644 height 190
click at [475, 478] on p "Ей" at bounding box center [769, 477] width 614 height 15
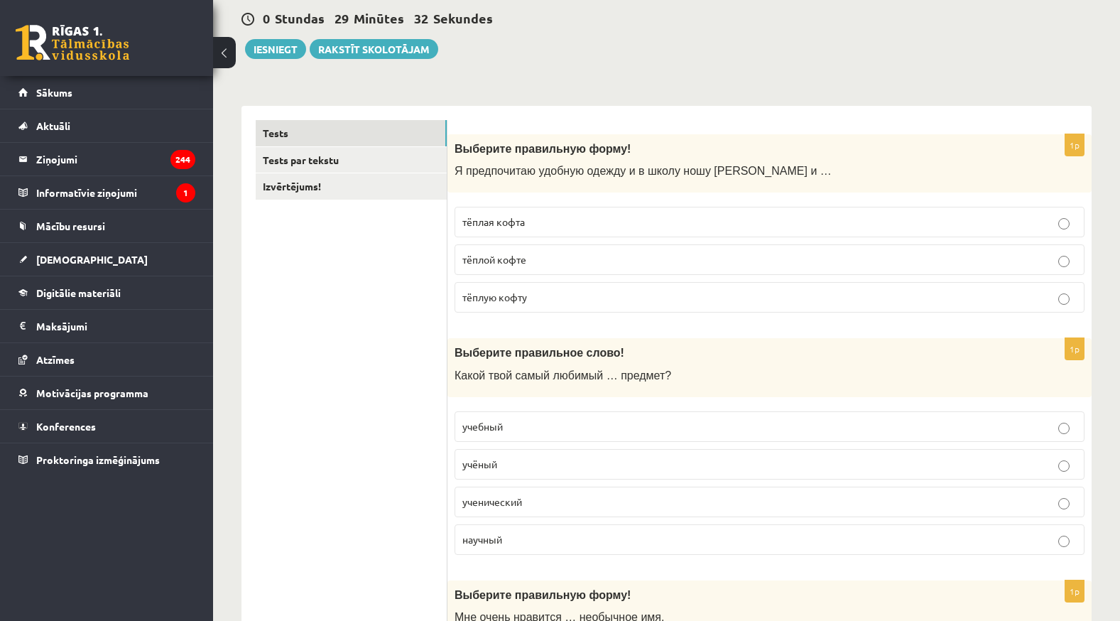
scroll to position [0, 0]
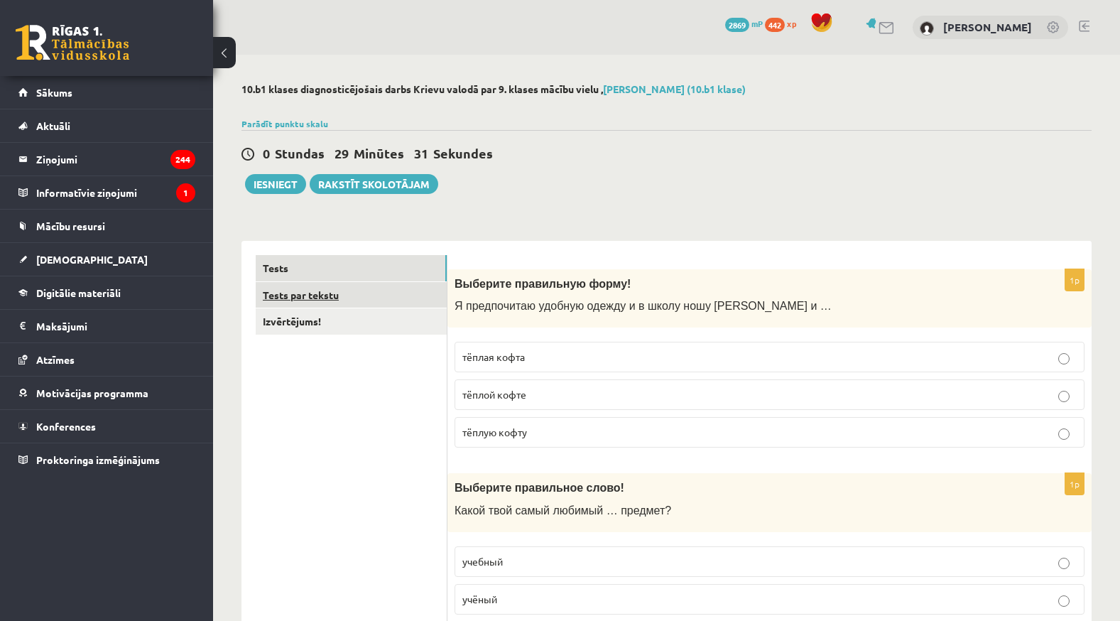
click at [399, 305] on link "Tests par tekstu" at bounding box center [351, 295] width 191 height 26
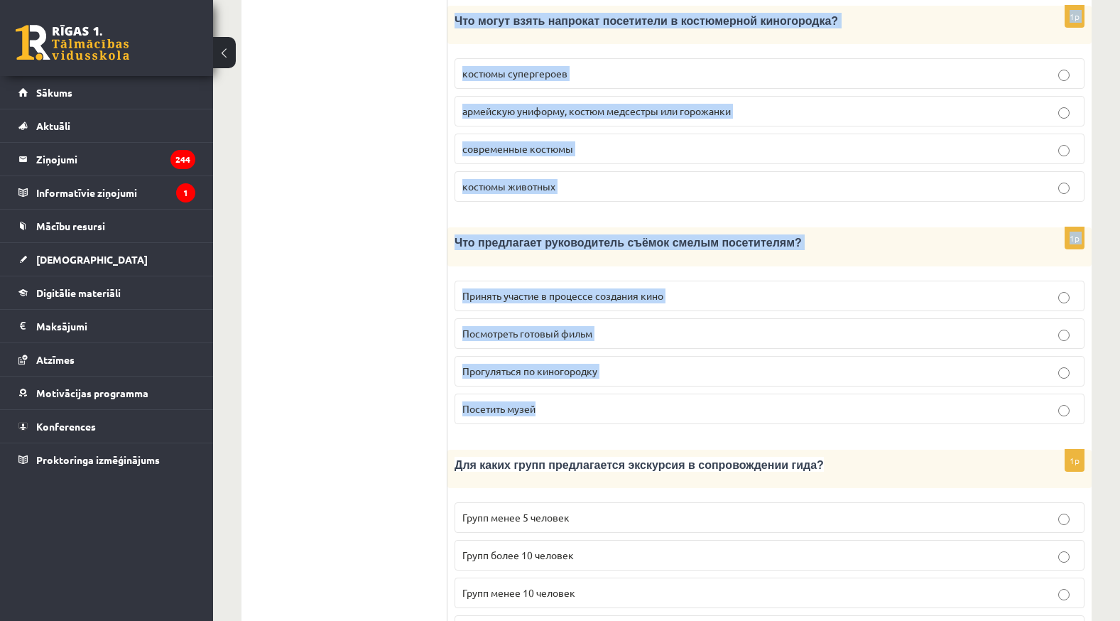
scroll to position [1885, 0]
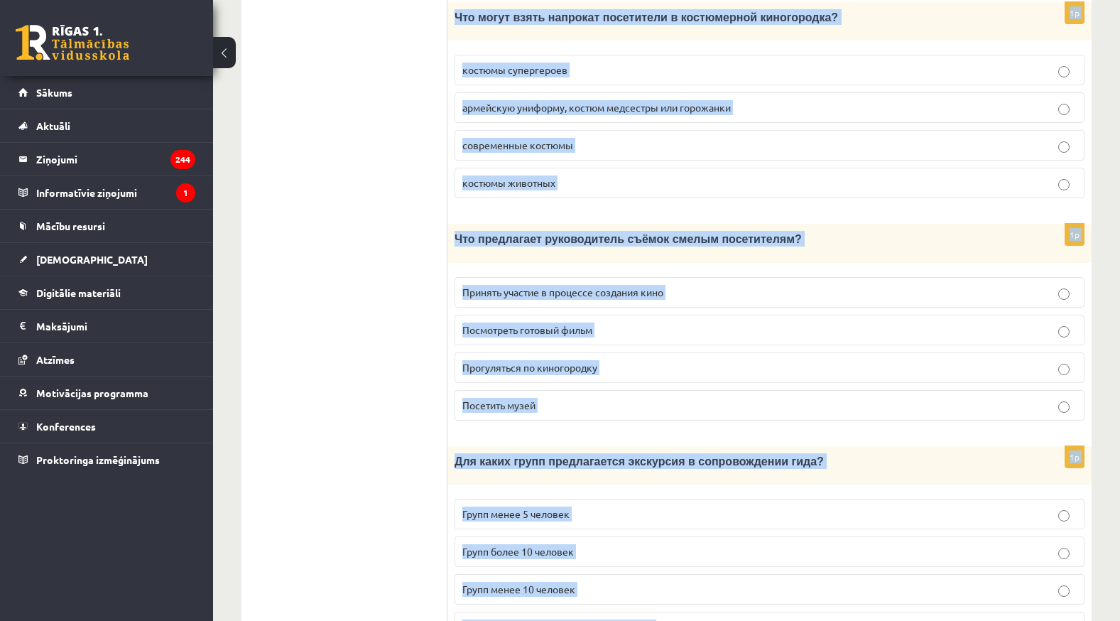
drag, startPoint x: 459, startPoint y: 117, endPoint x: 764, endPoint y: 545, distance: 525.4
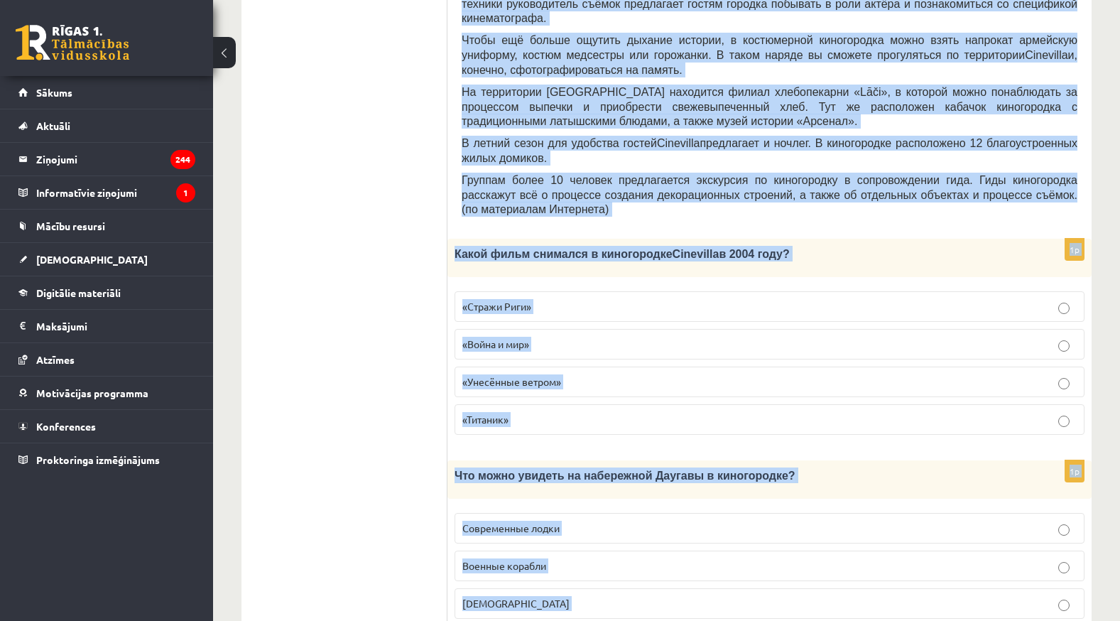
scroll to position [464, 0]
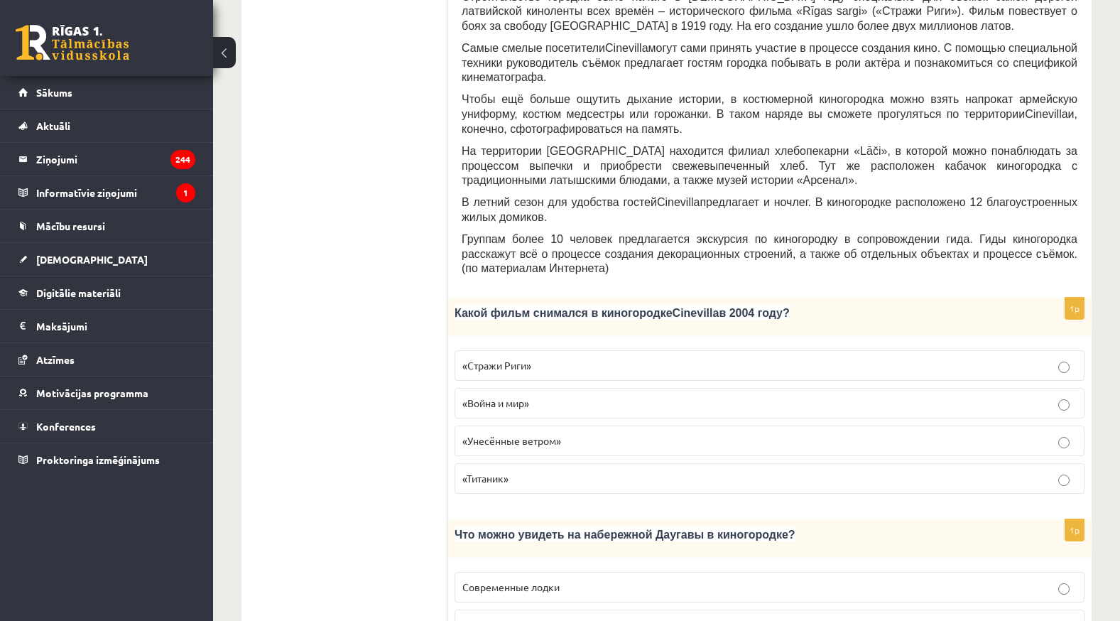
click at [491, 359] on span "«Стражи Риги»" at bounding box center [496, 365] width 69 height 13
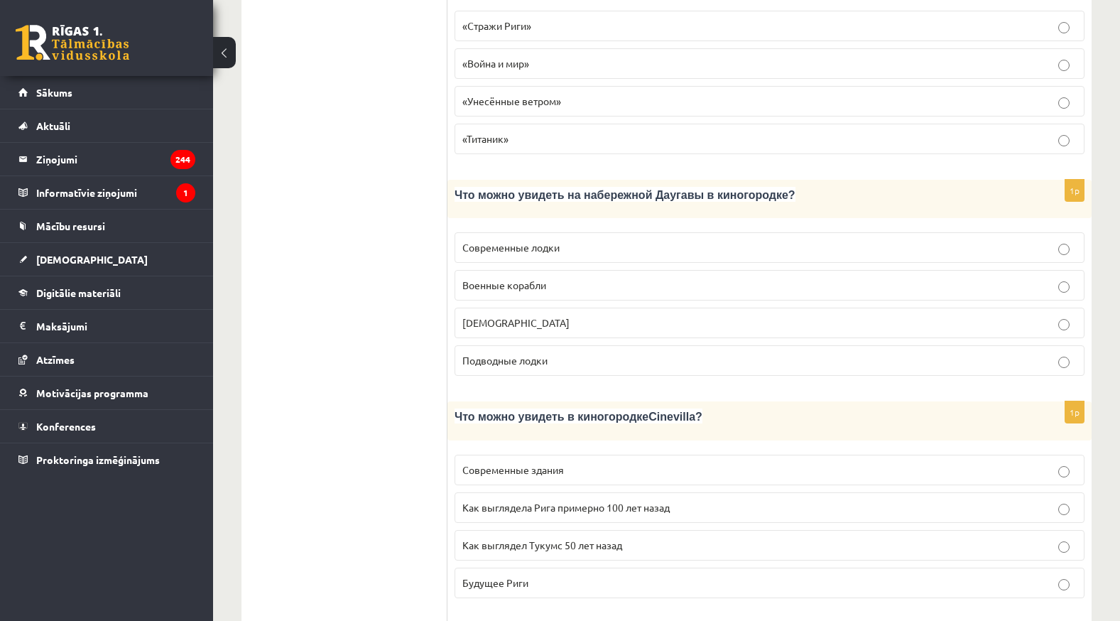
scroll to position [820, 0]
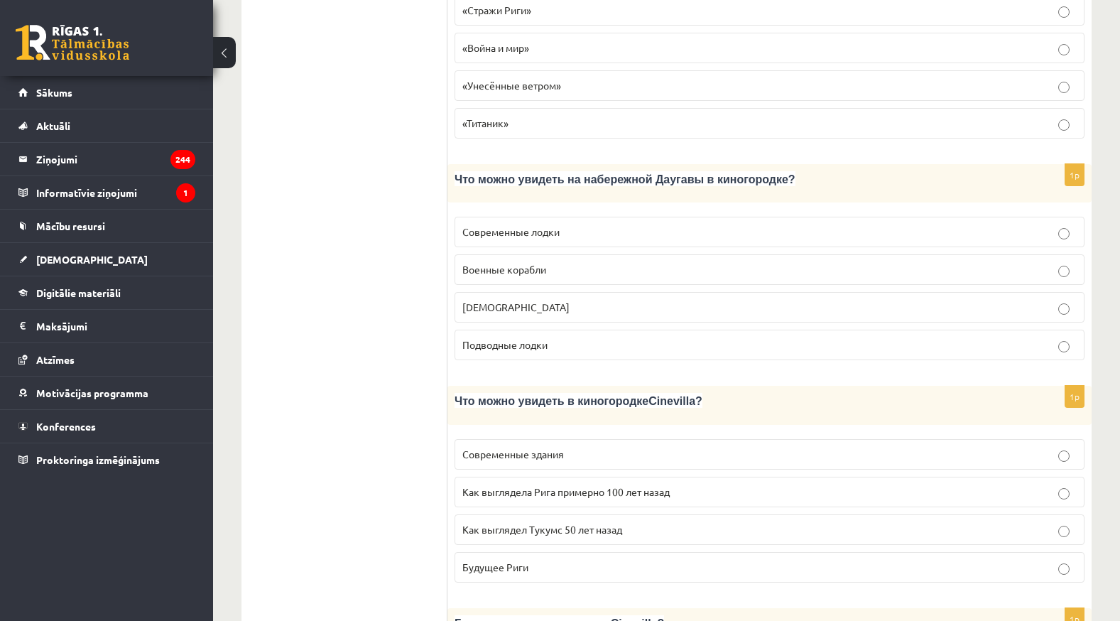
click at [572, 300] on p "Кораблики" at bounding box center [769, 307] width 614 height 15
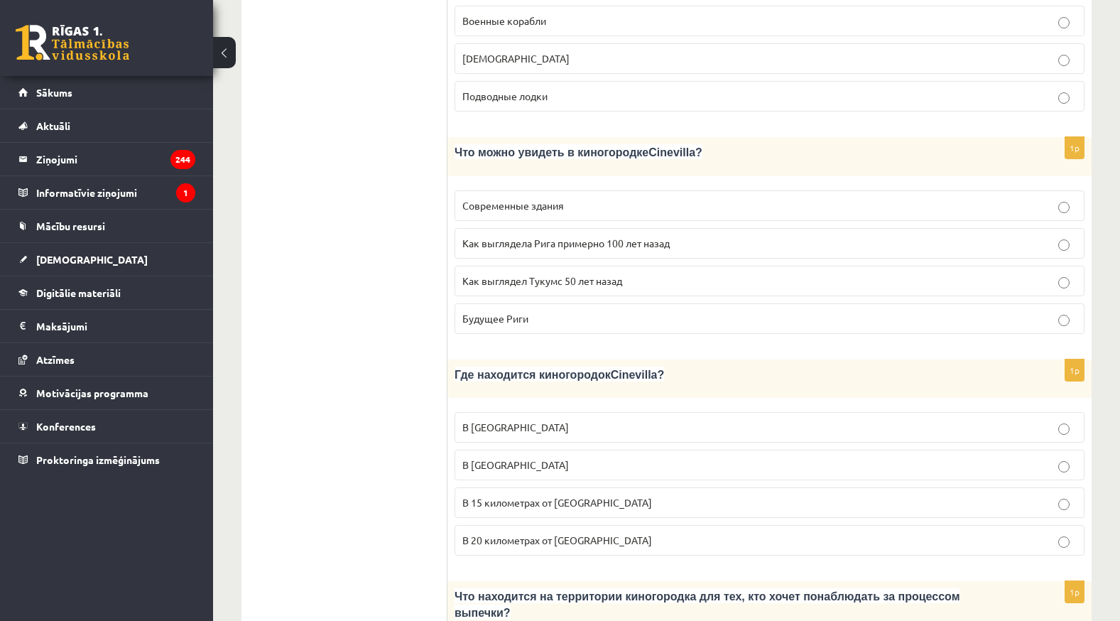
scroll to position [1104, 0]
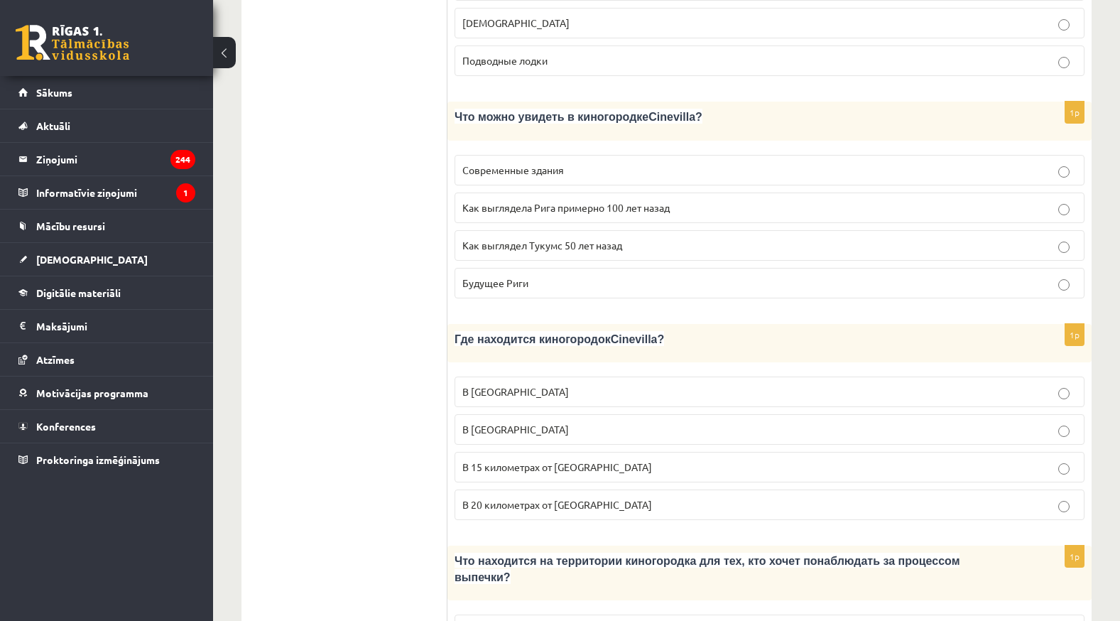
click at [571, 201] on span "Как выглядела Рига примерно 100 лет назад" at bounding box center [565, 207] width 207 height 13
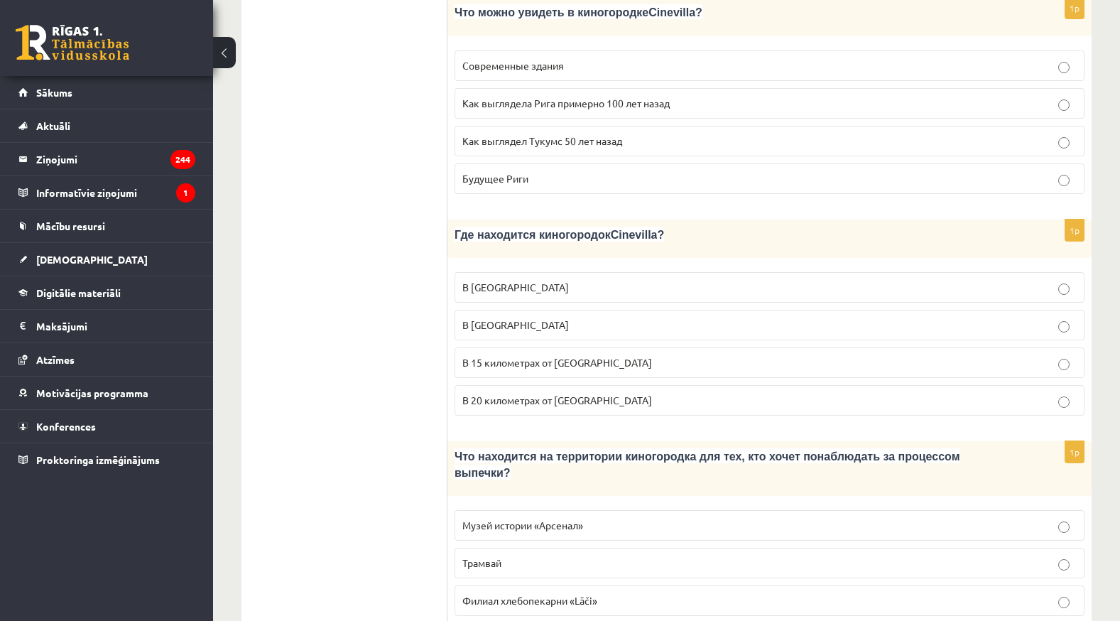
scroll to position [1246, 0]
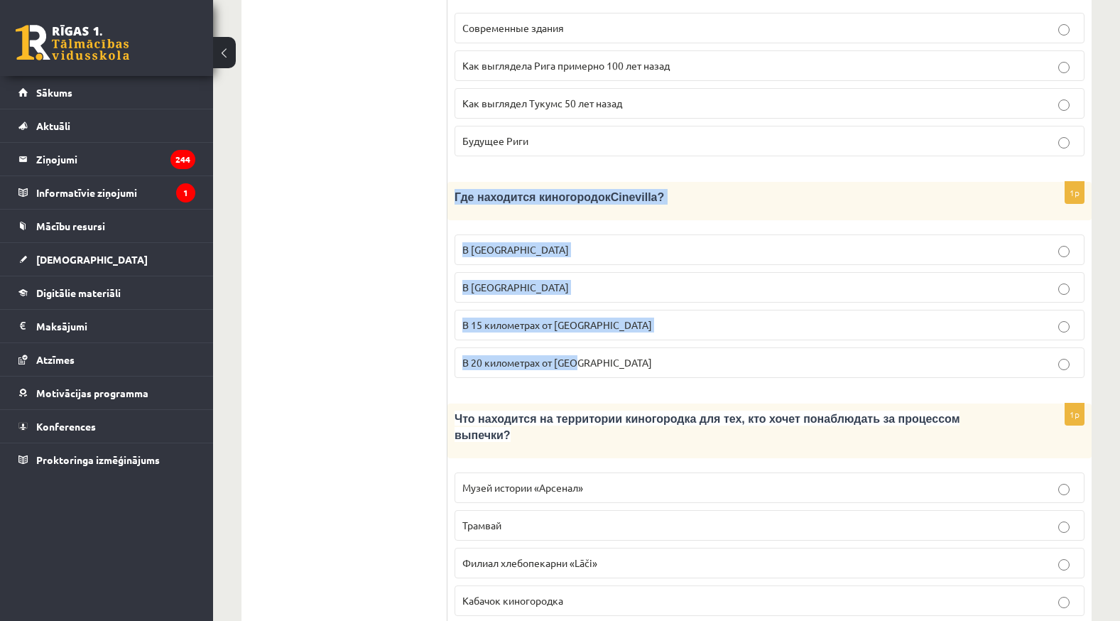
drag, startPoint x: 453, startPoint y: 135, endPoint x: 656, endPoint y: 292, distance: 256.7
click at [656, 292] on div "1p Где находится киногородок Cinevilla ? В Риге В Тукумсе В 15 километрах от Ту…" at bounding box center [769, 285] width 644 height 207
click at [480, 318] on span "В 15 километрах от Тукумса" at bounding box center [557, 324] width 190 height 13
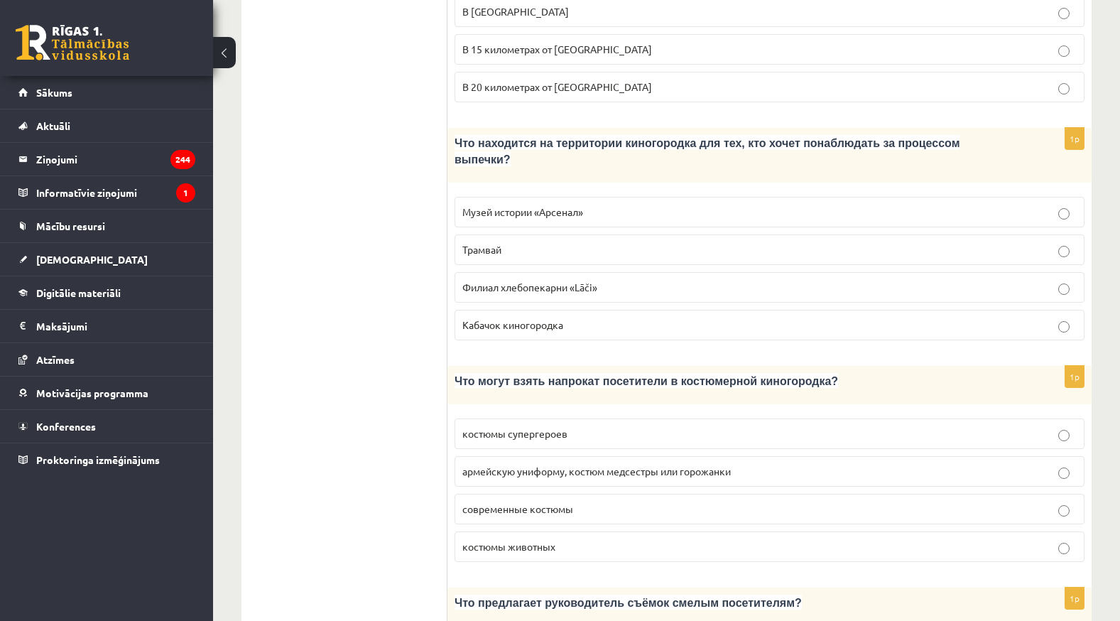
scroll to position [1530, 0]
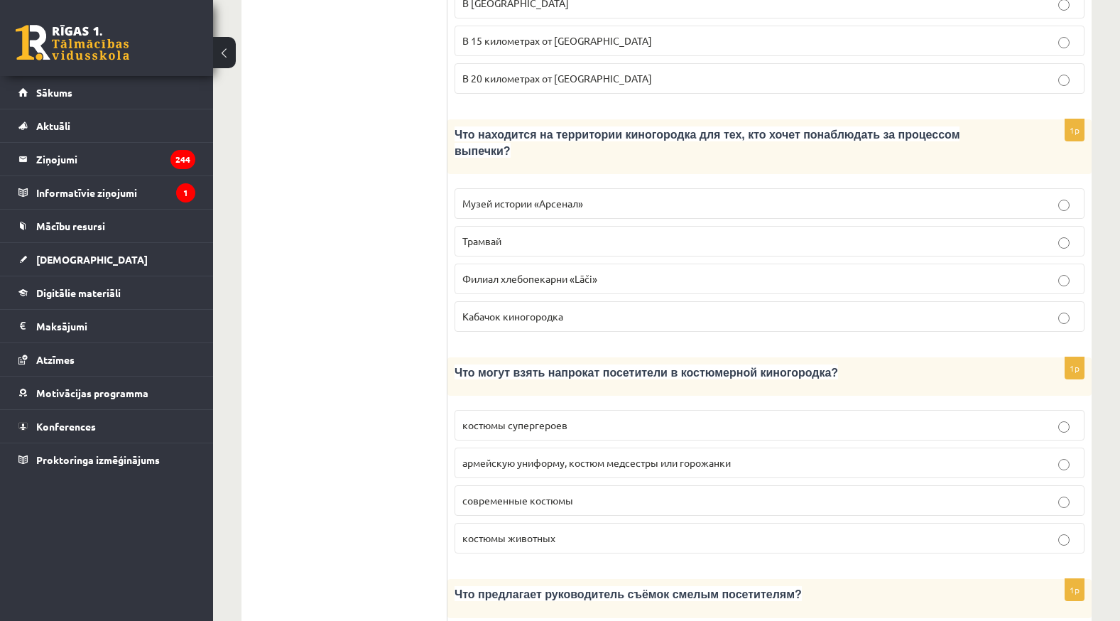
click at [592, 272] on span "Филиал хлебопекарни «Lāči»" at bounding box center [529, 278] width 135 height 13
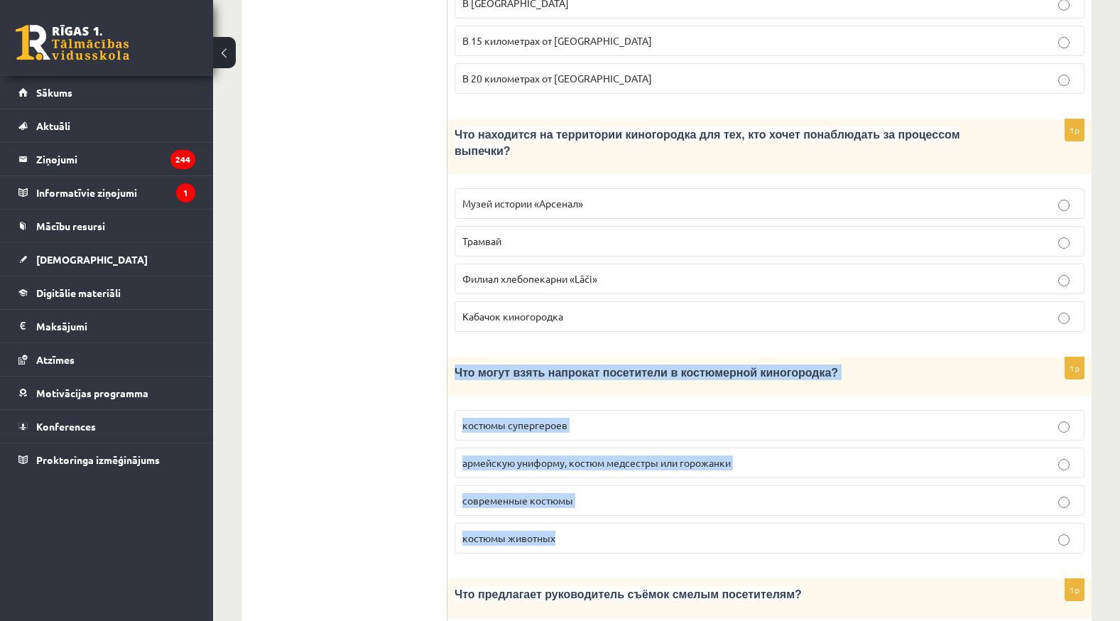
drag, startPoint x: 455, startPoint y: 295, endPoint x: 628, endPoint y: 461, distance: 239.6
click at [628, 461] on div "1p Что могут взять напрокат посетители в костюмерной киногородка? костюмы супер…" at bounding box center [769, 460] width 644 height 207
click at [734, 455] on p "армейскую униформу, костюм медсестры или горожанки" at bounding box center [769, 462] width 614 height 15
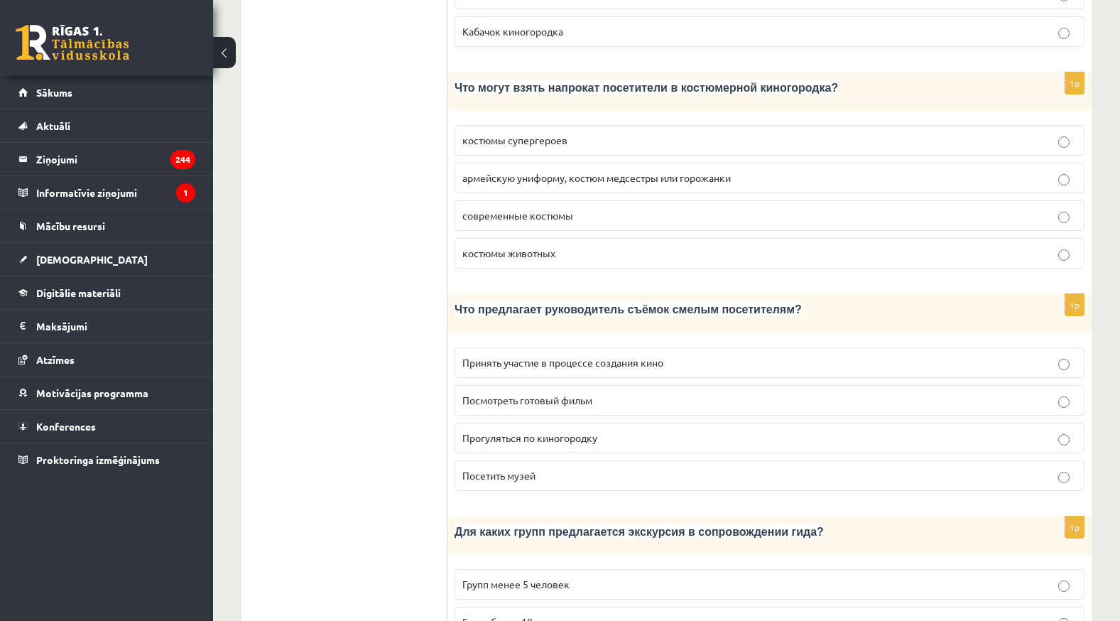
scroll to position [1885, 0]
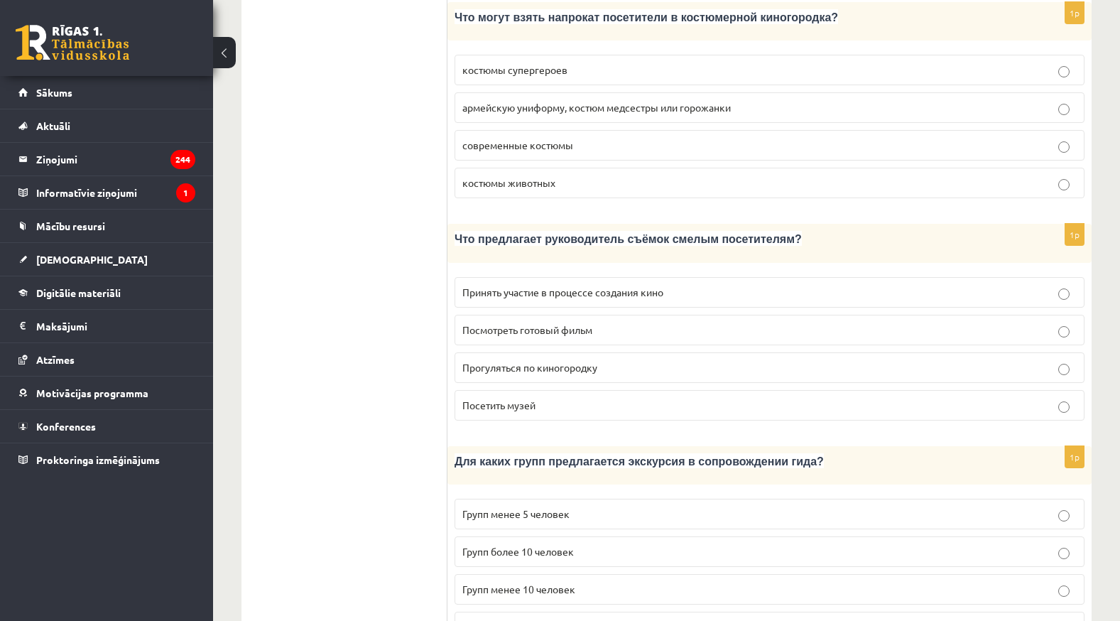
click at [638, 285] on p "Принять участие в процессе создания кино" at bounding box center [769, 292] width 614 height 15
click at [582, 544] on p "Групп более 10 человек" at bounding box center [769, 551] width 614 height 15
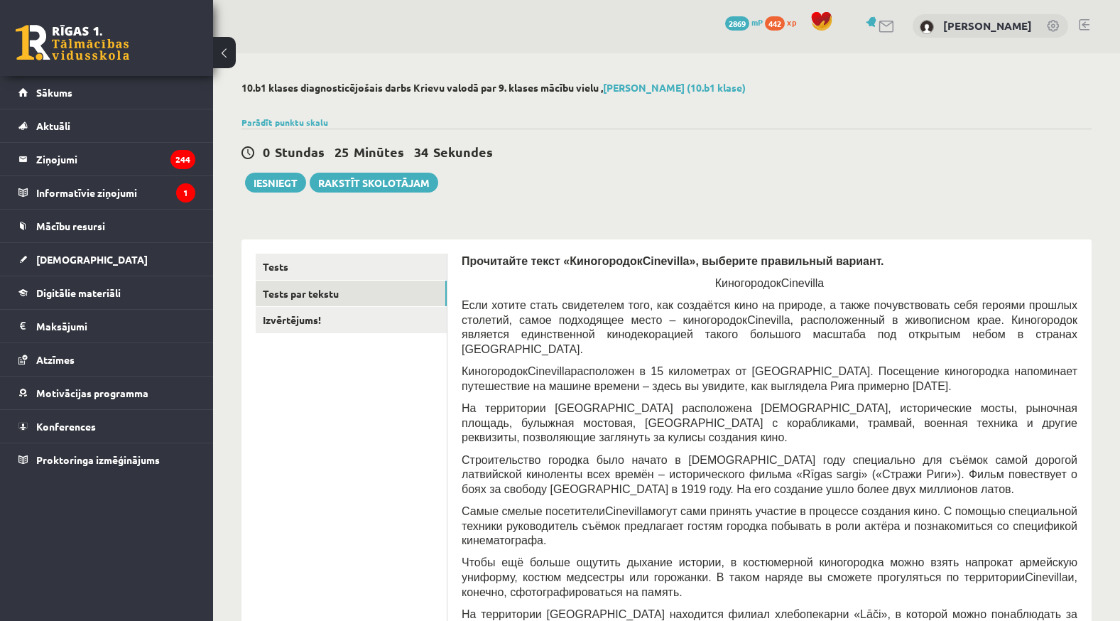
scroll to position [0, 0]
click at [300, 328] on link "Izvērtējums!" at bounding box center [351, 321] width 191 height 26
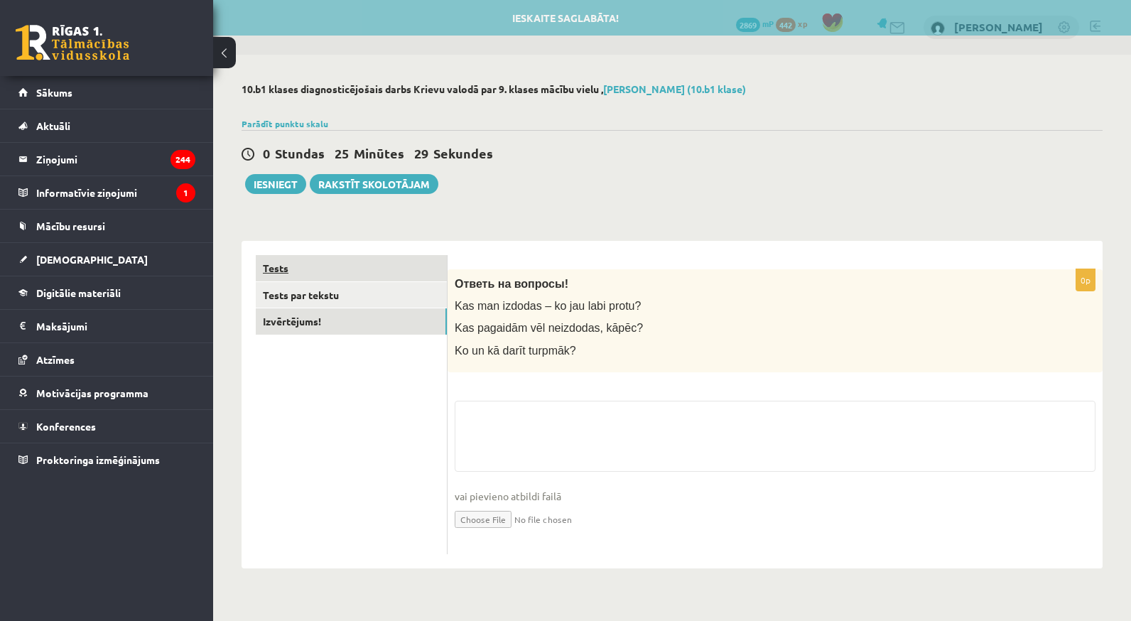
click at [320, 262] on link "Tests" at bounding box center [351, 268] width 191 height 26
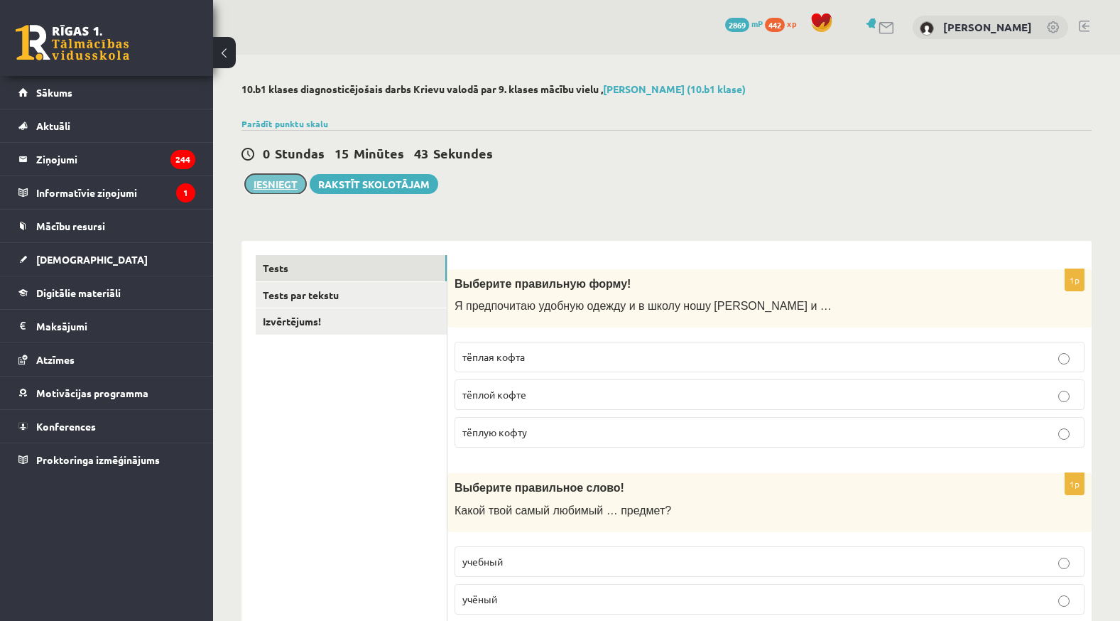
click at [279, 182] on button "Iesniegt" at bounding box center [275, 184] width 61 height 20
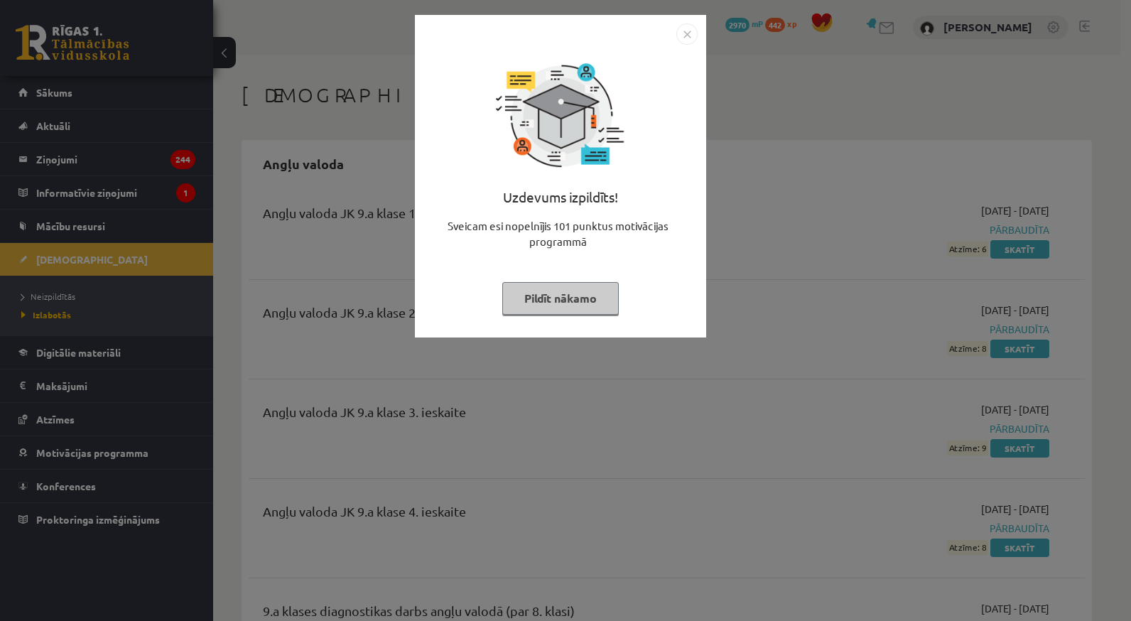
click at [597, 301] on button "Pildīt nākamo" at bounding box center [560, 298] width 116 height 33
